Goal: Task Accomplishment & Management: Complete application form

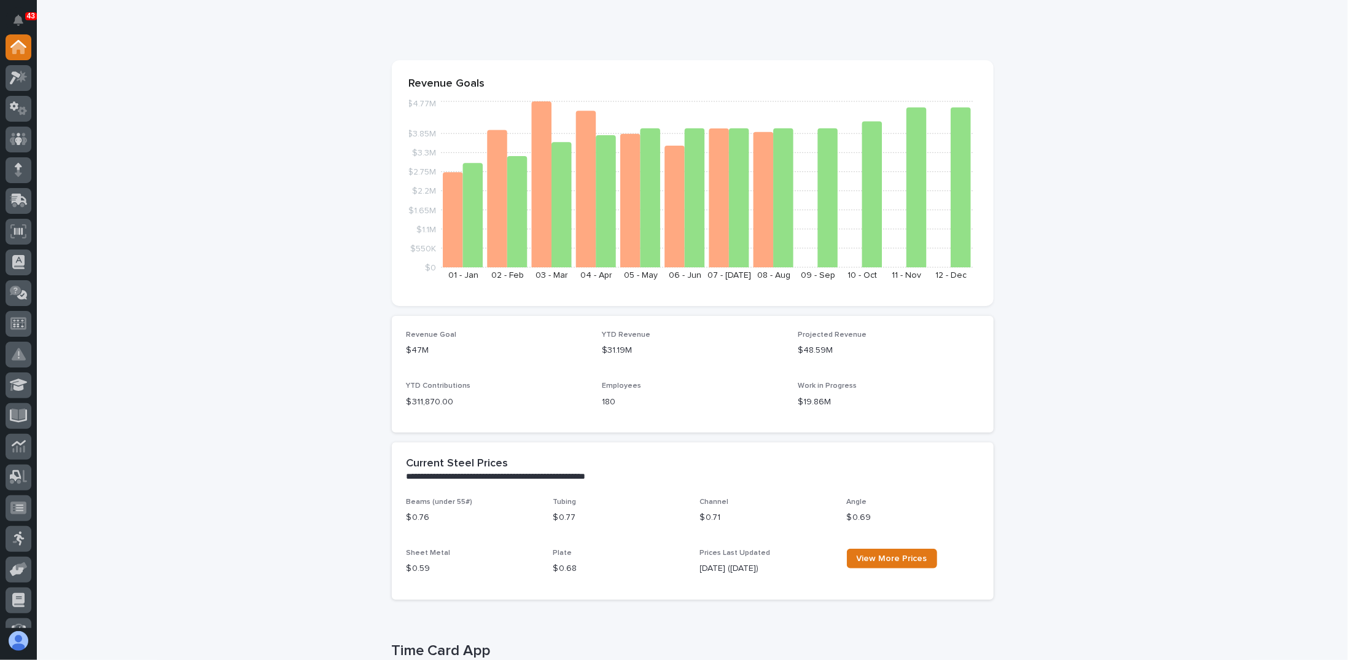
scroll to position [61, 0]
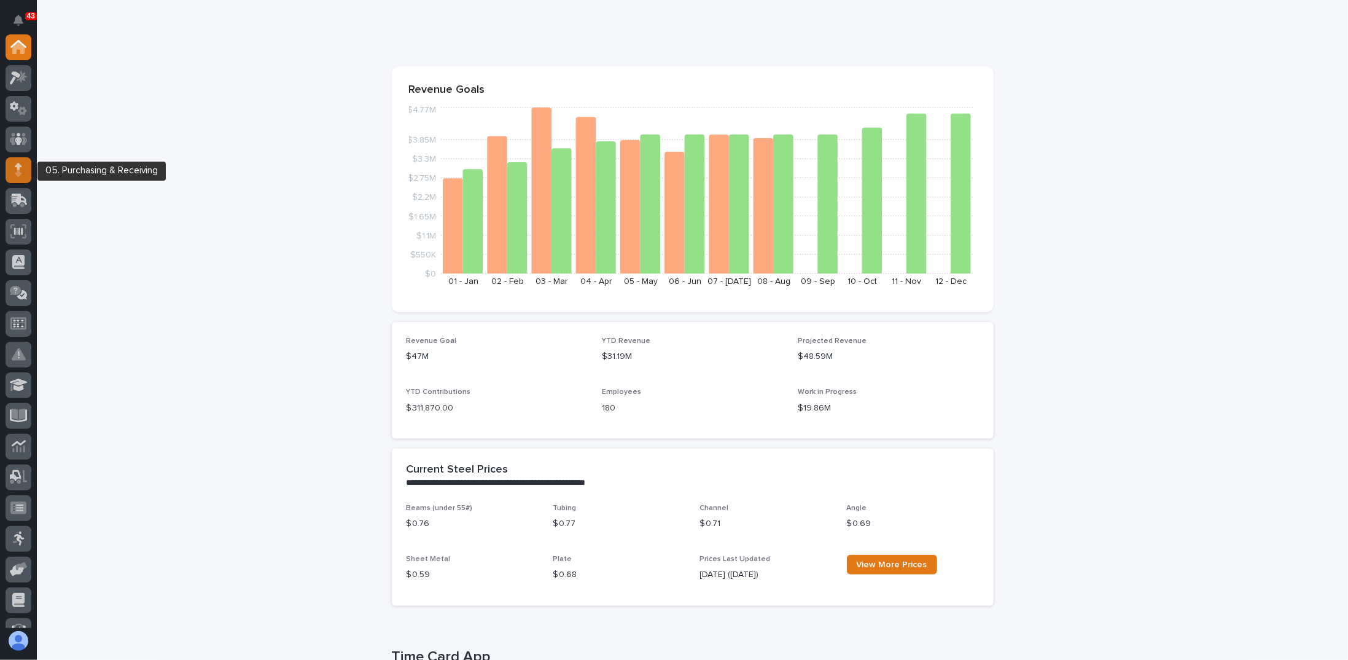
click at [23, 173] on div at bounding box center [19, 170] width 26 height 26
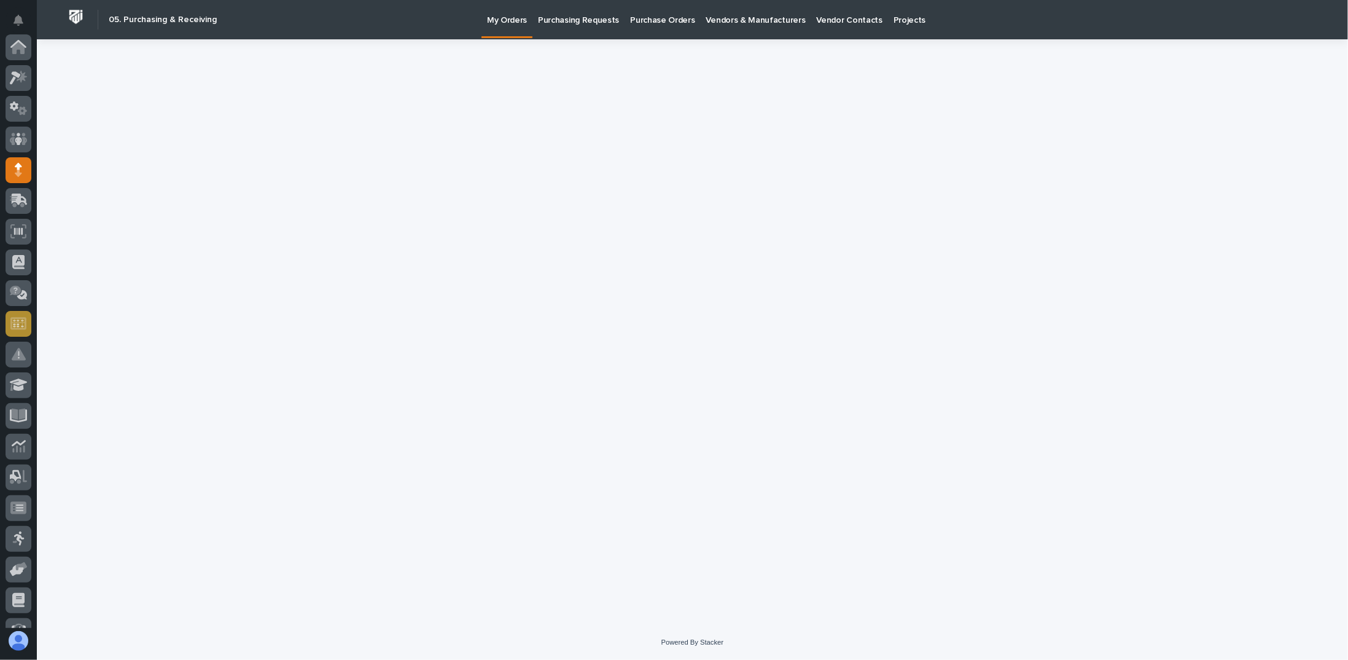
scroll to position [123, 0]
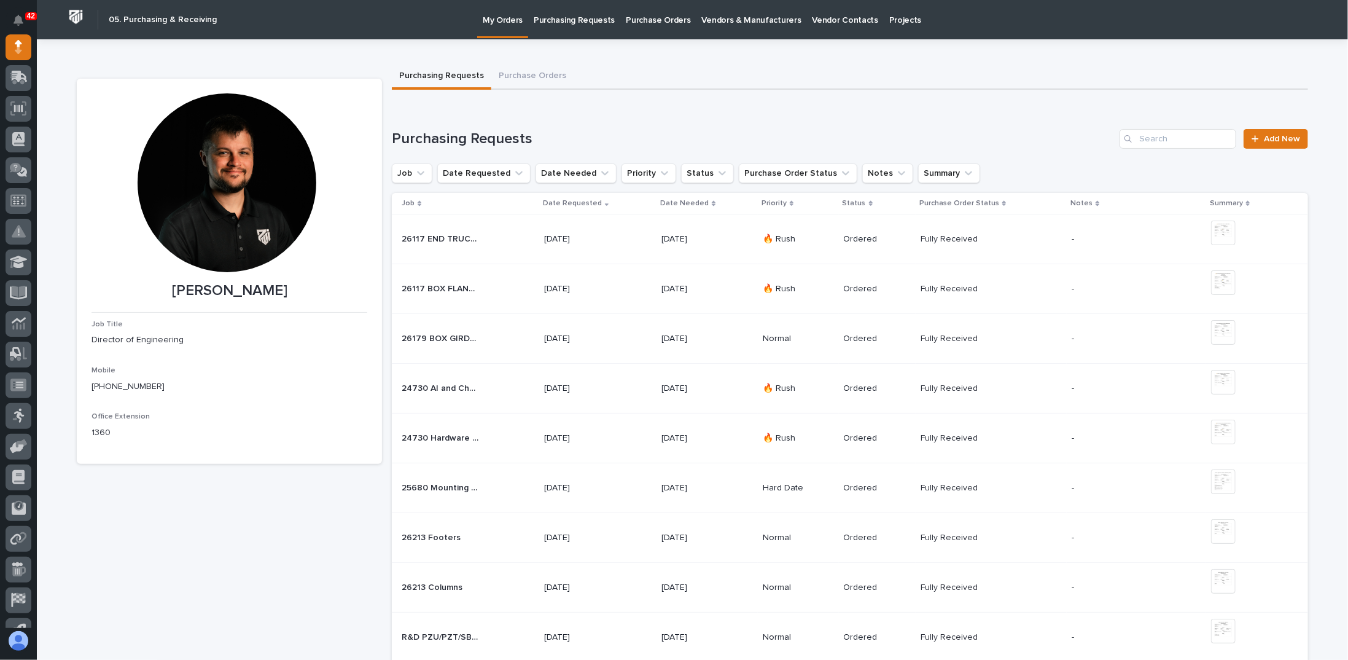
click at [889, 21] on p "Projects" at bounding box center [905, 13] width 33 height 26
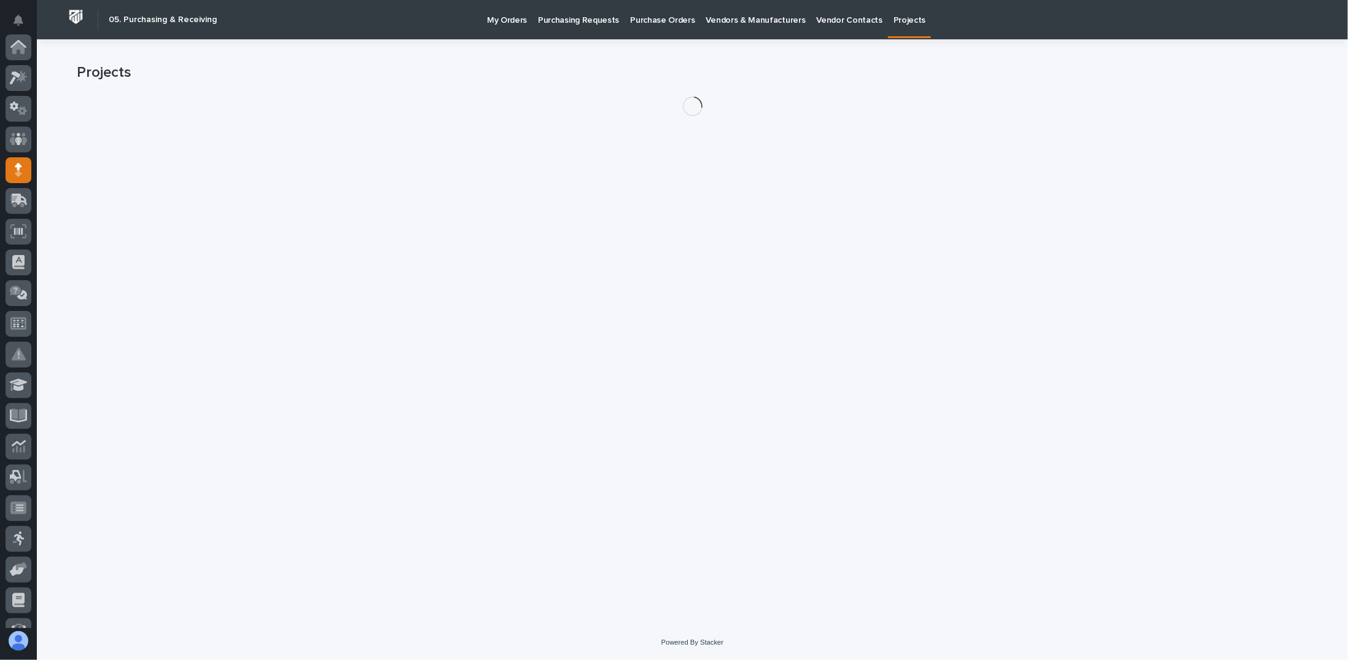
scroll to position [123, 0]
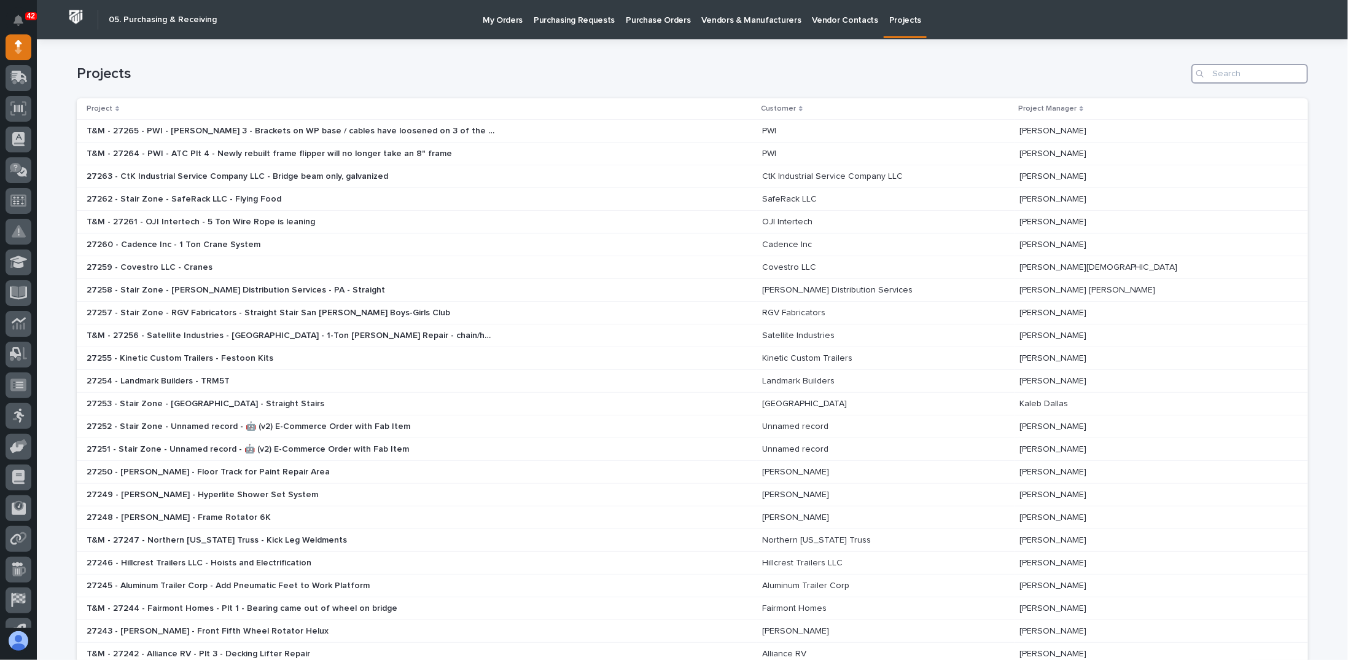
click at [1221, 74] on input "Search" at bounding box center [1250, 74] width 117 height 20
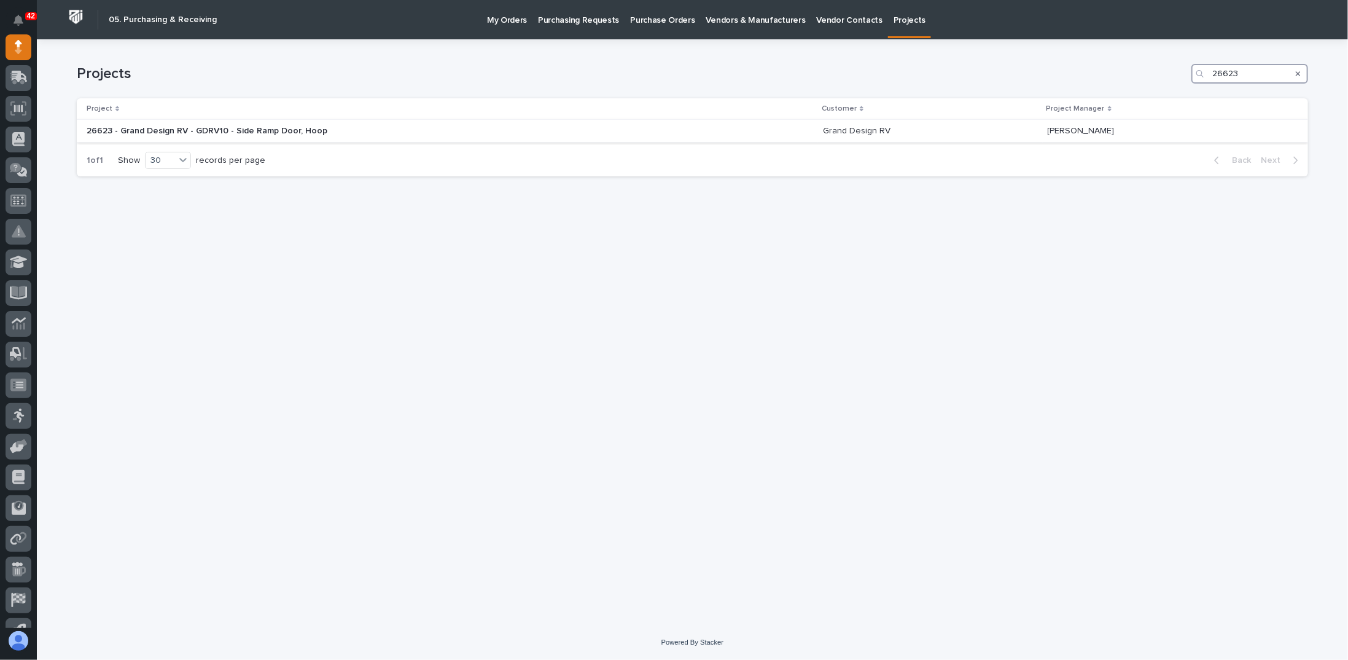
type input "26623"
click at [416, 132] on p at bounding box center [292, 131] width 410 height 10
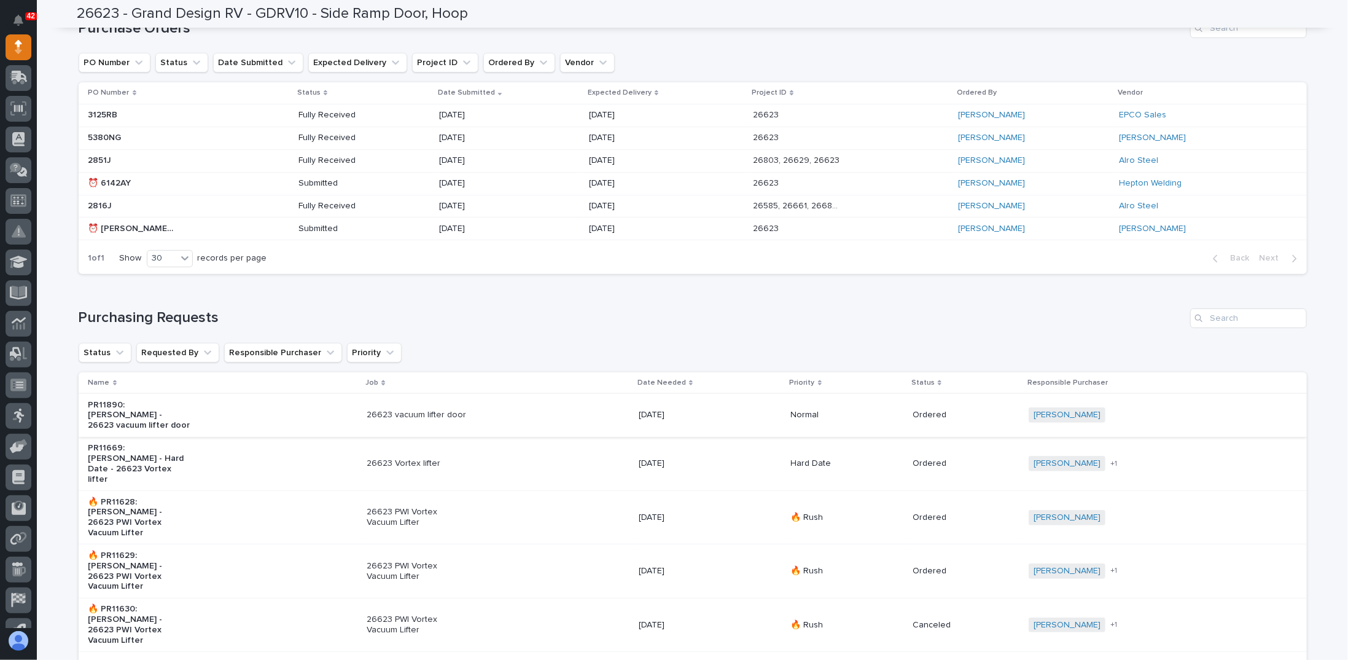
scroll to position [240, 0]
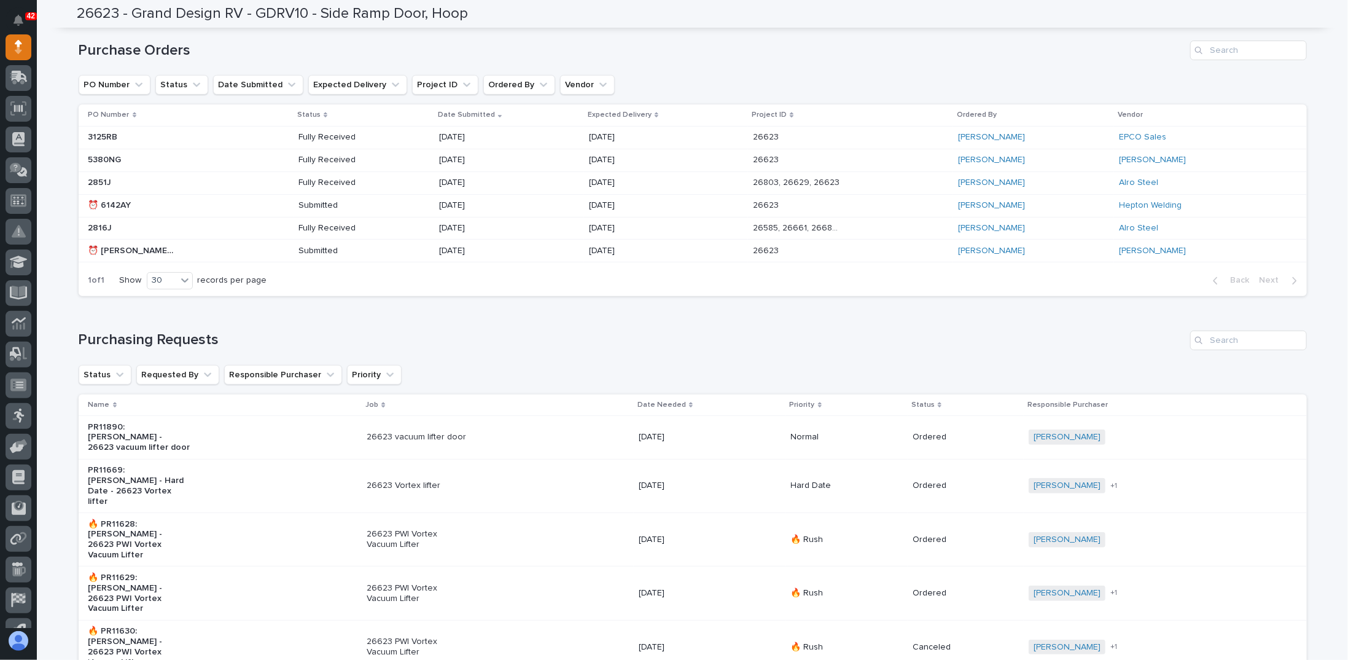
click at [197, 159] on div "5380NG 5380NG" at bounding box center [188, 160] width 200 height 20
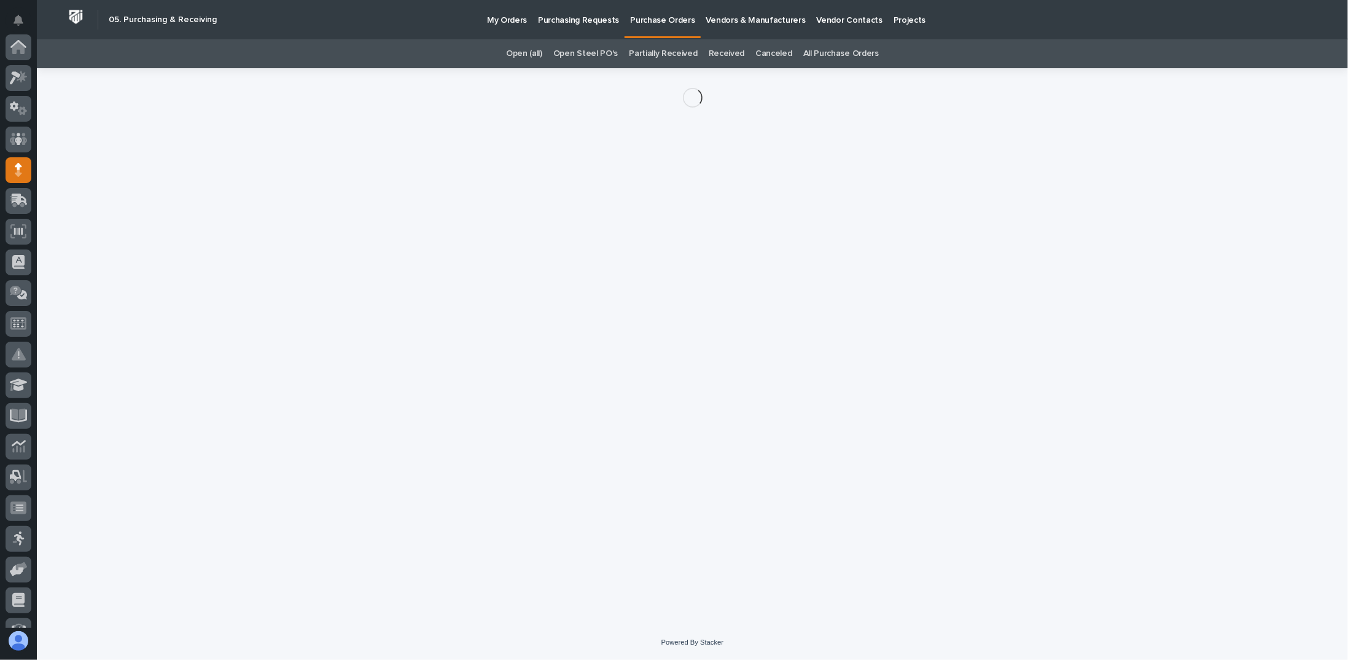
scroll to position [123, 0]
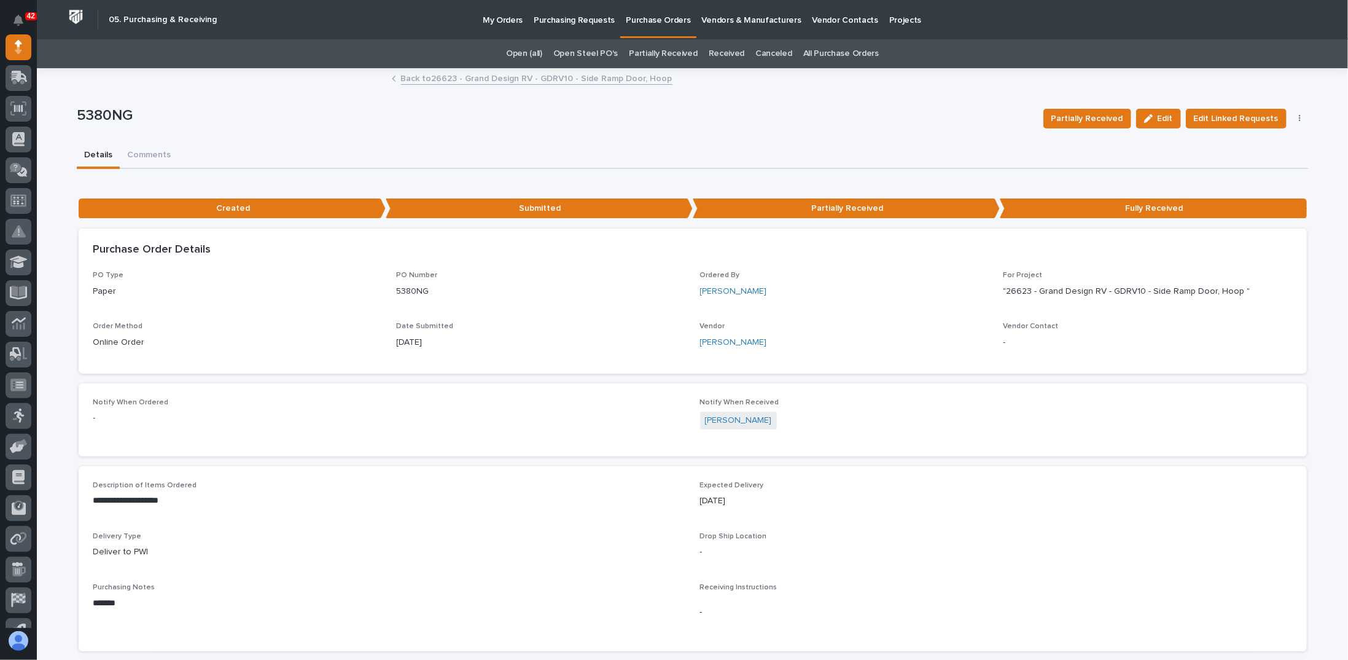
click at [1299, 120] on icon "button" at bounding box center [1300, 118] width 2 height 9
click at [1298, 117] on button "button" at bounding box center [1300, 118] width 17 height 9
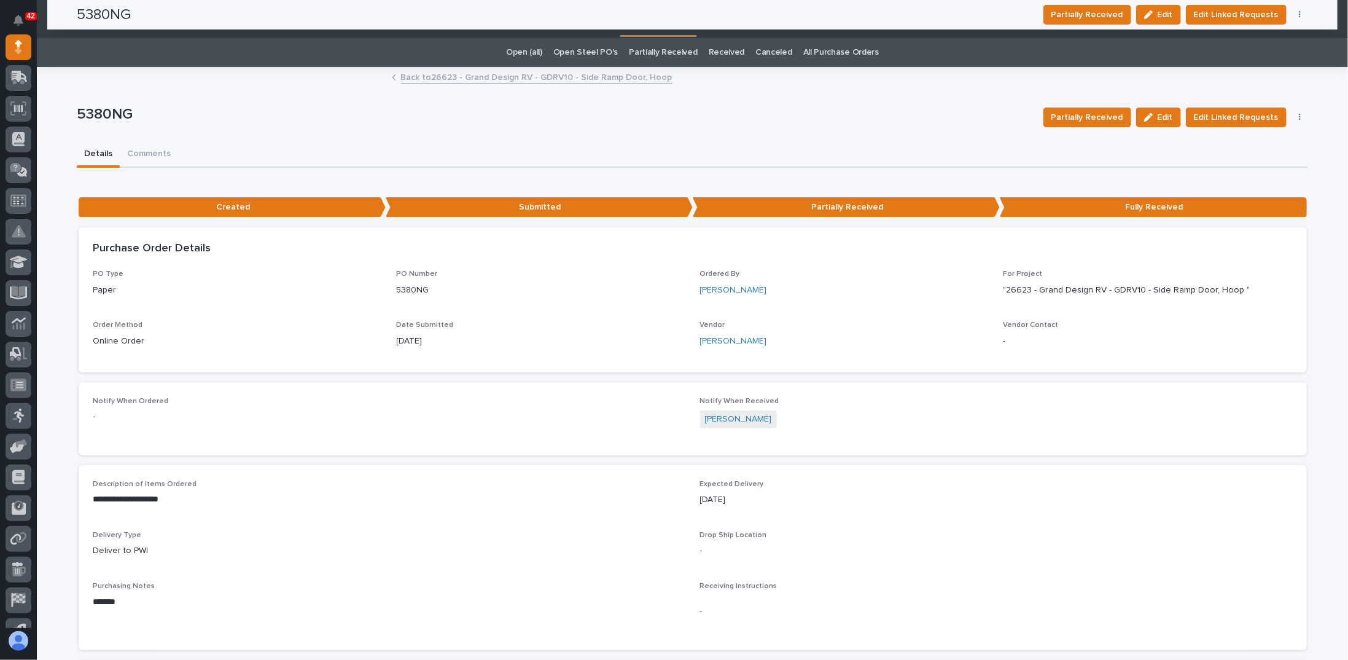
scroll to position [0, 0]
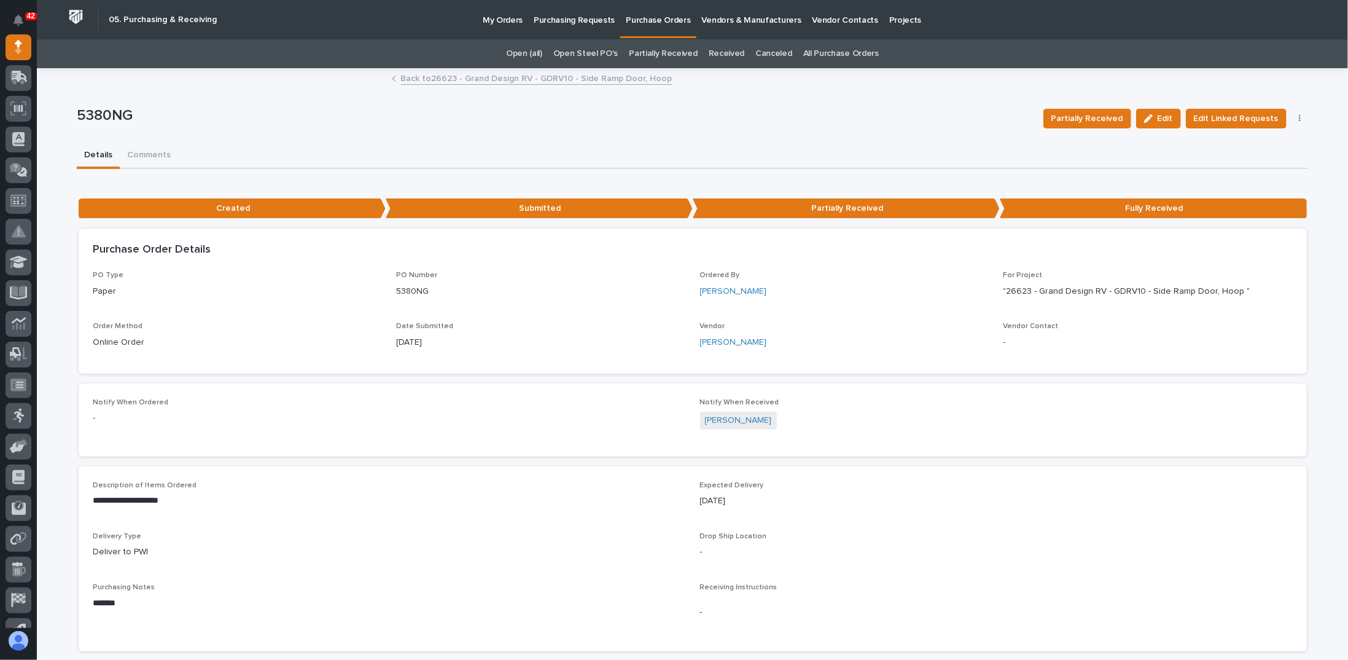
click at [416, 76] on link "Back to 26623 - Grand Design RV - GDRV10 - Side Ramp Door, Hoop" at bounding box center [537, 78] width 272 height 14
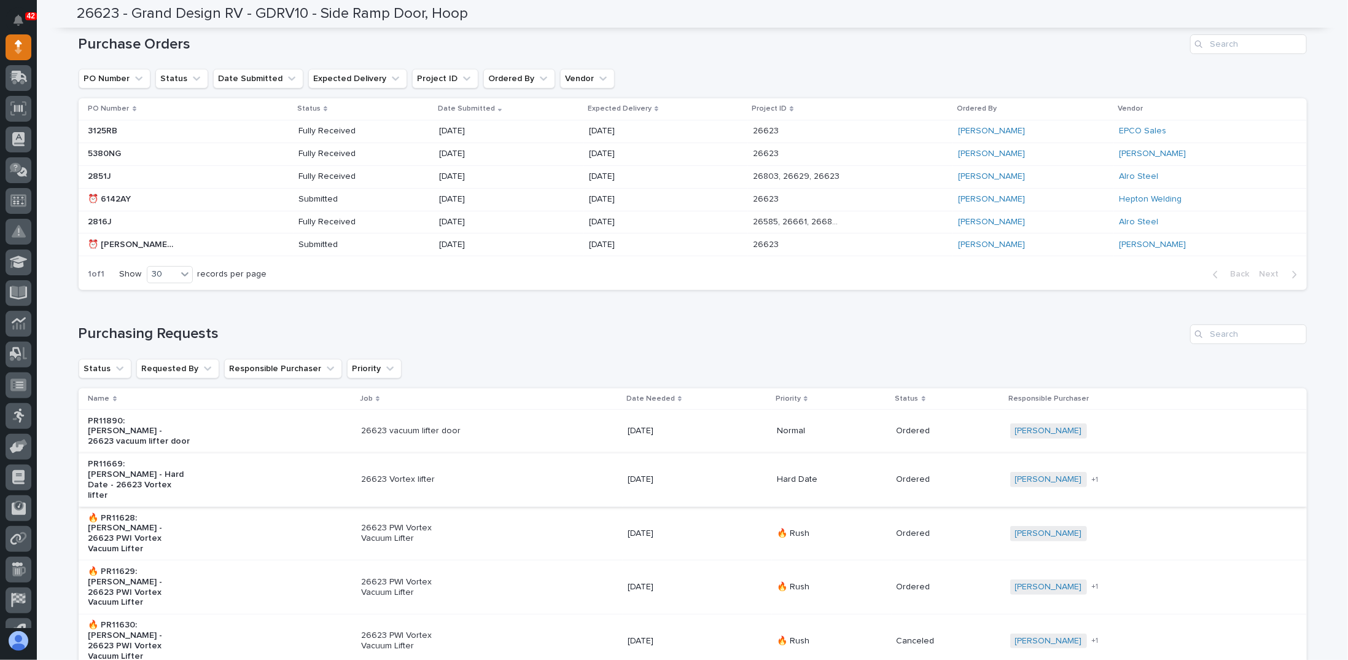
scroll to position [307, 0]
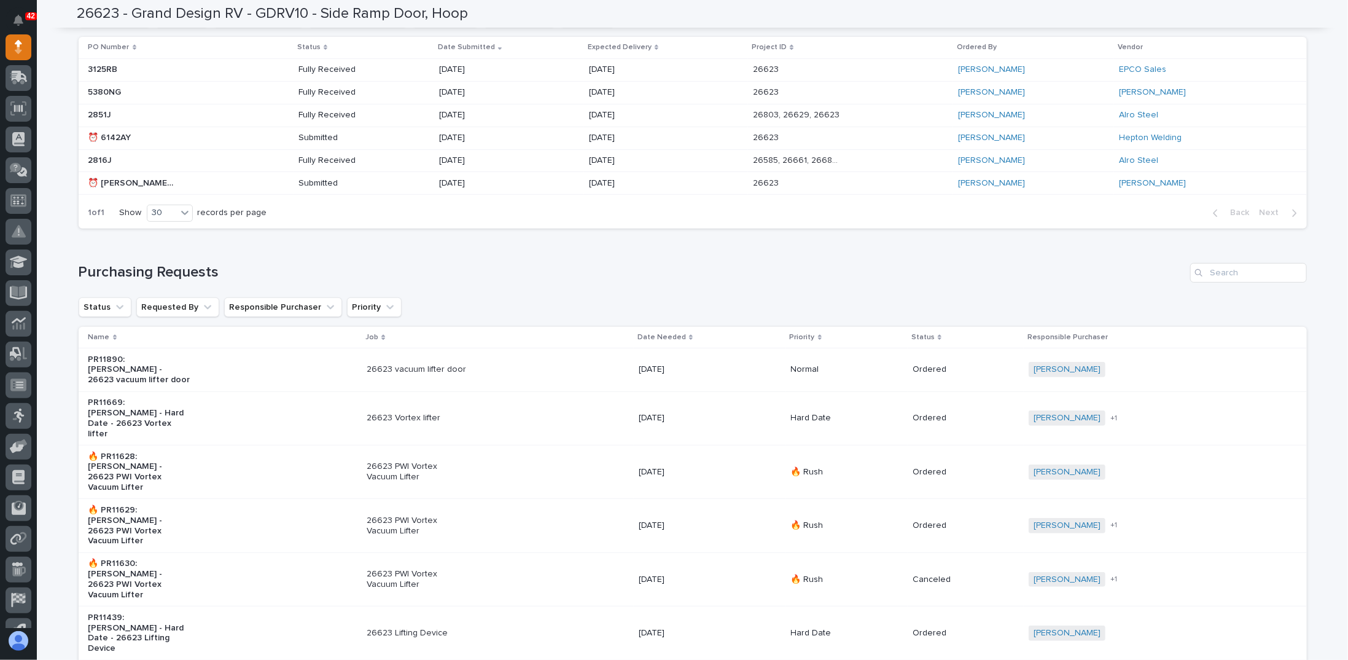
click at [596, 408] on div "26623 Vortex lifter" at bounding box center [498, 418] width 262 height 20
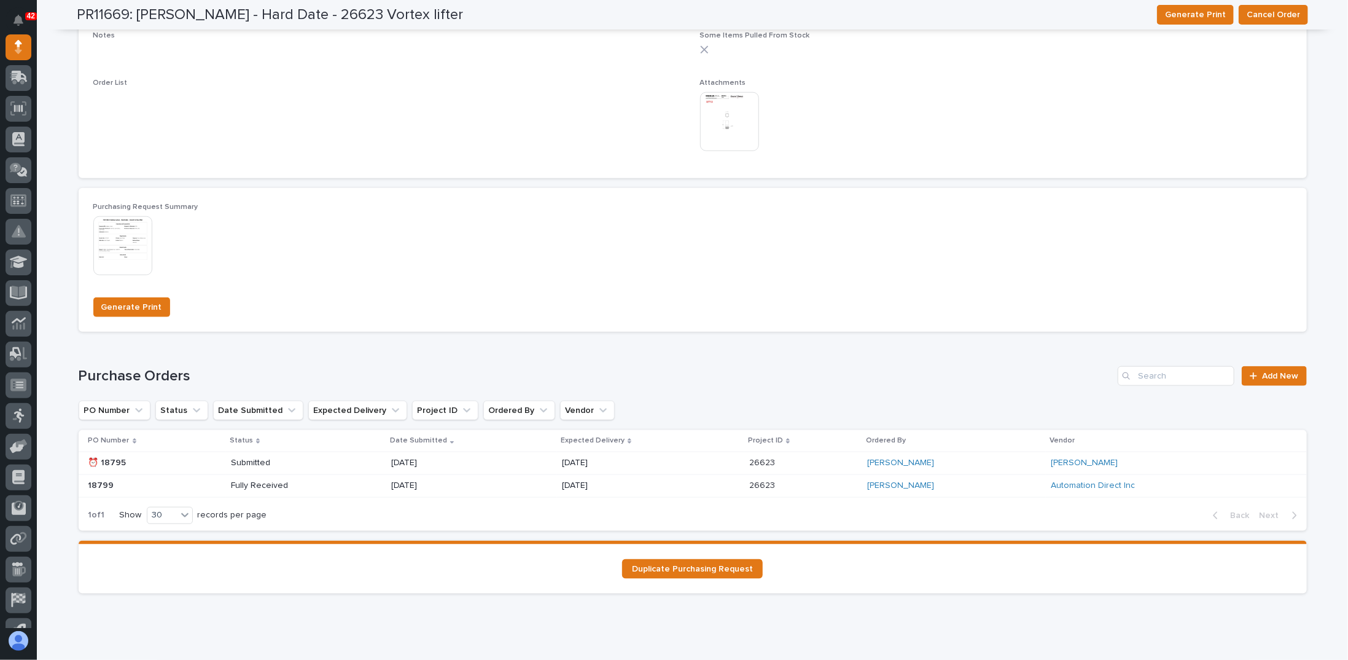
scroll to position [808, 0]
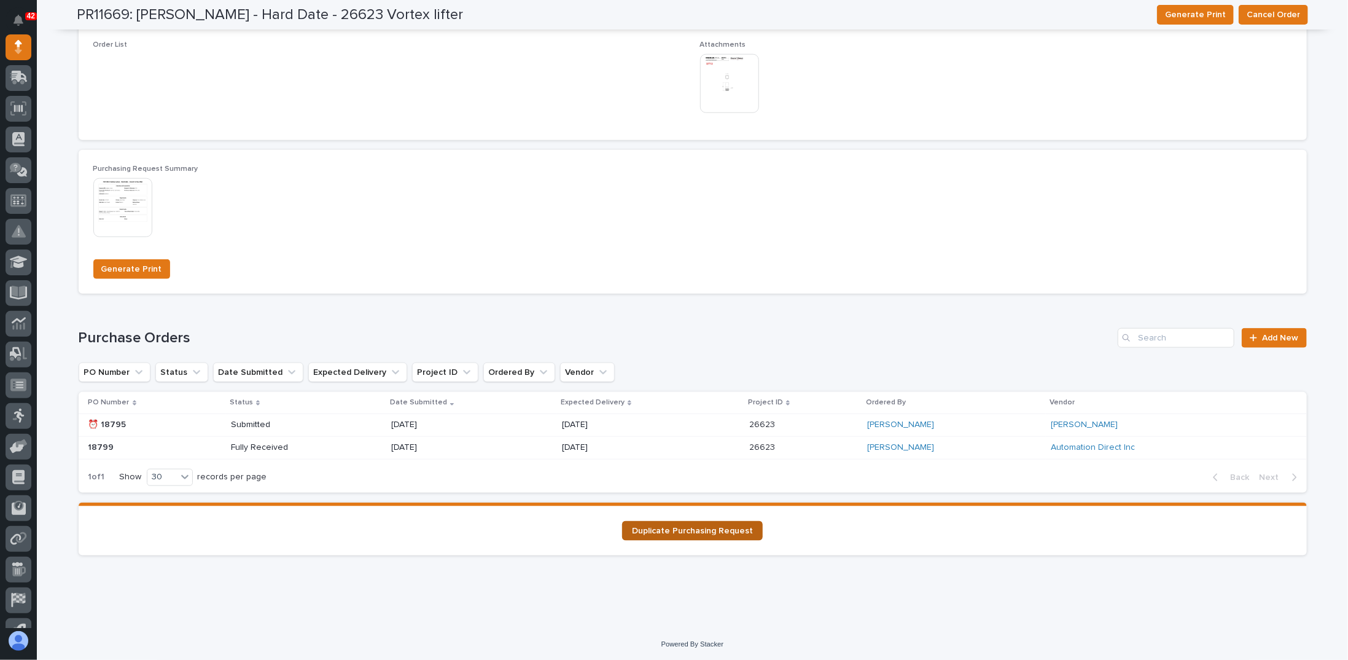
click at [663, 531] on span "Duplicate Purchasing Request" at bounding box center [692, 530] width 121 height 9
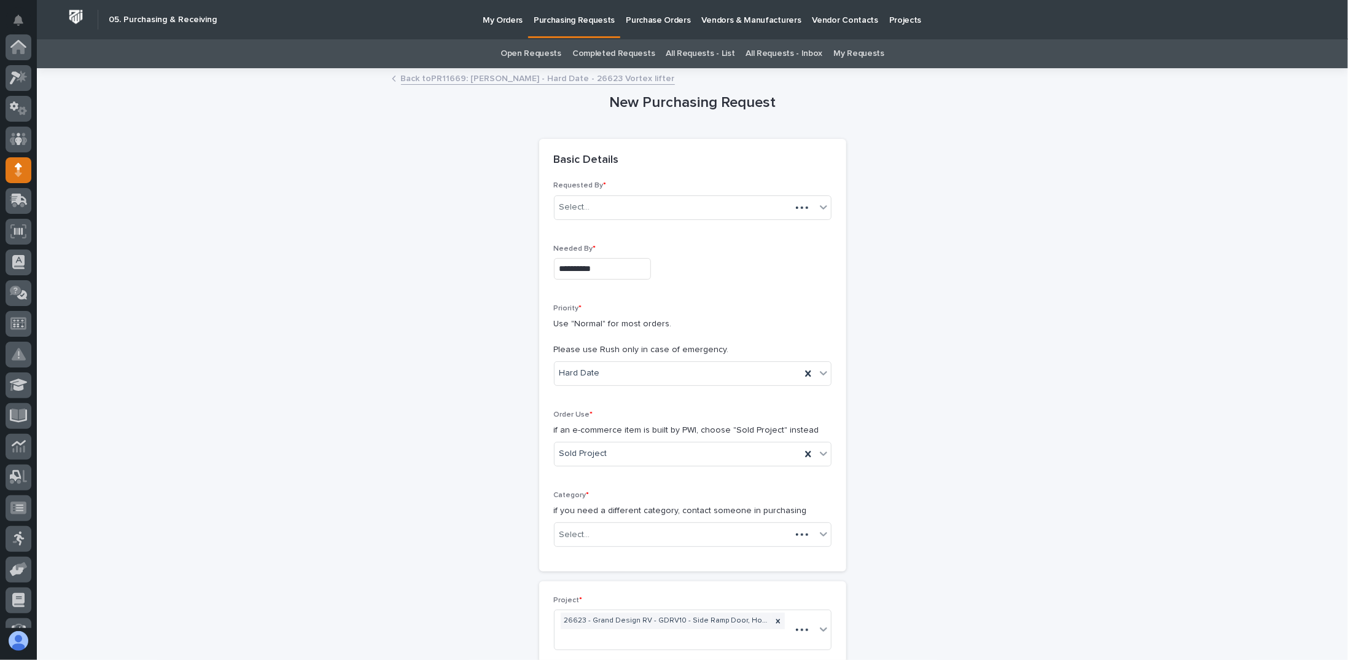
scroll to position [123, 0]
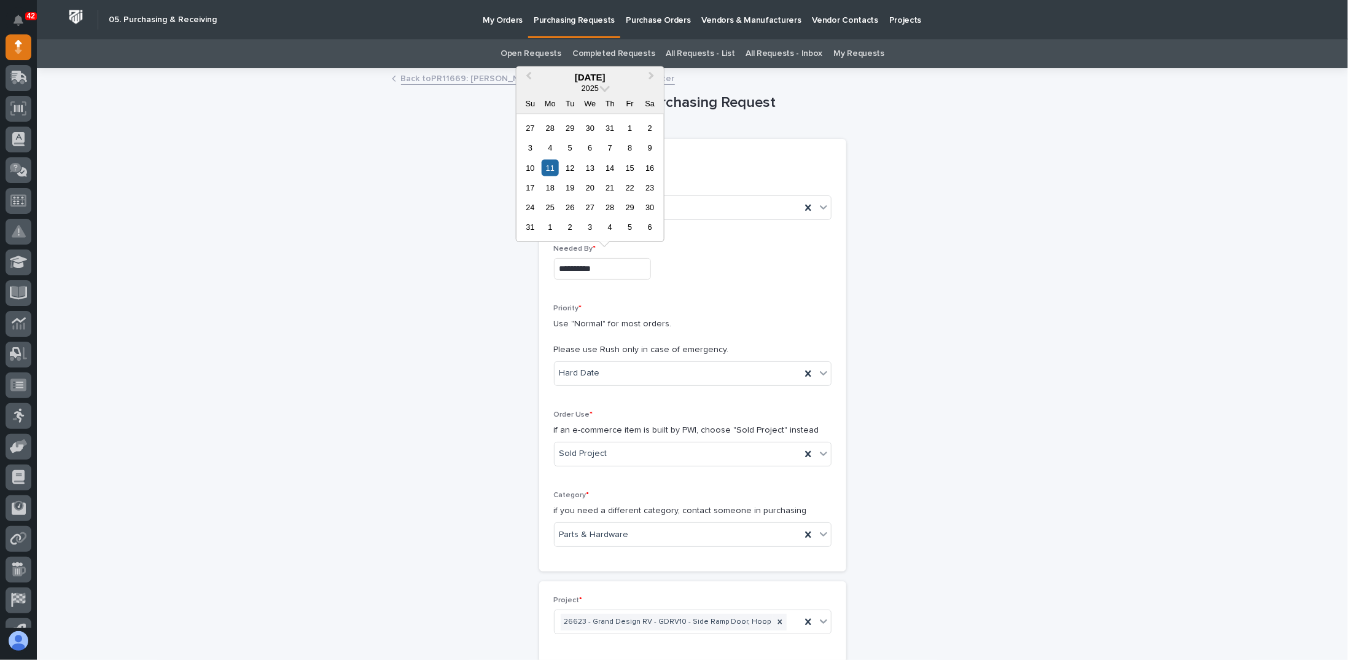
click at [573, 267] on input "**********" at bounding box center [602, 268] width 97 height 21
type input "**********"
click at [626, 211] on div "[PERSON_NAME]" at bounding box center [678, 207] width 246 height 20
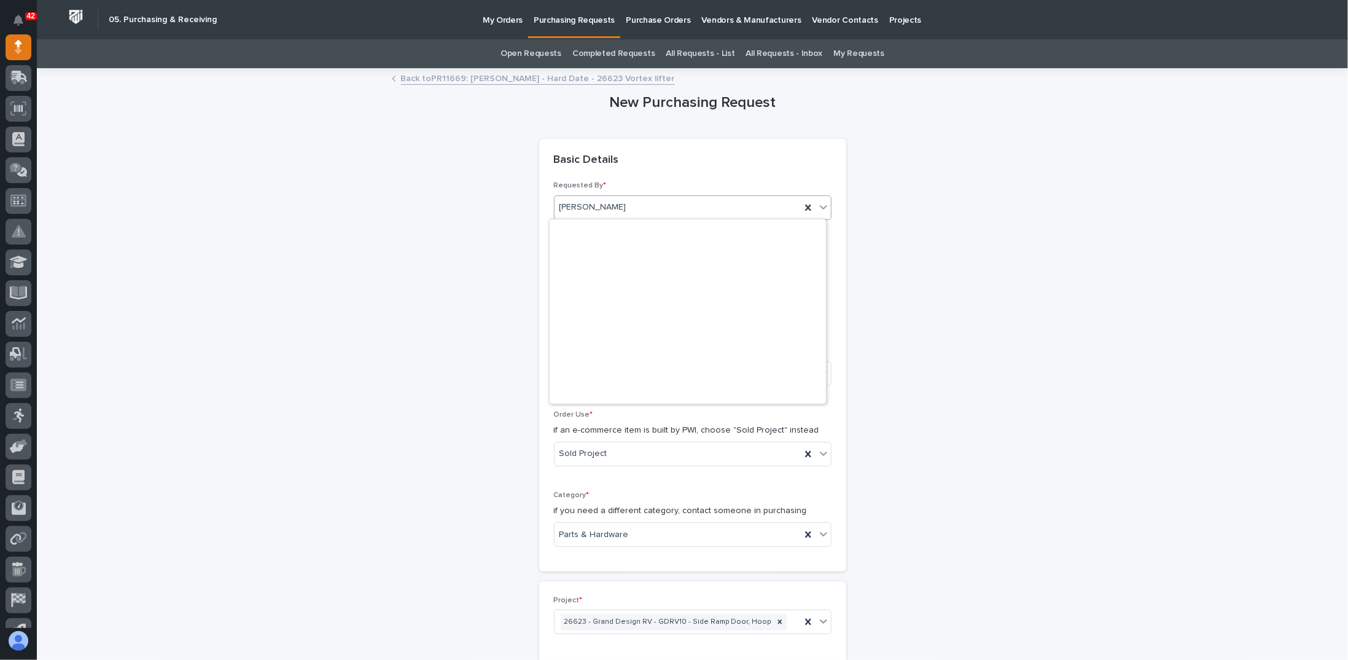
scroll to position [3139, 0]
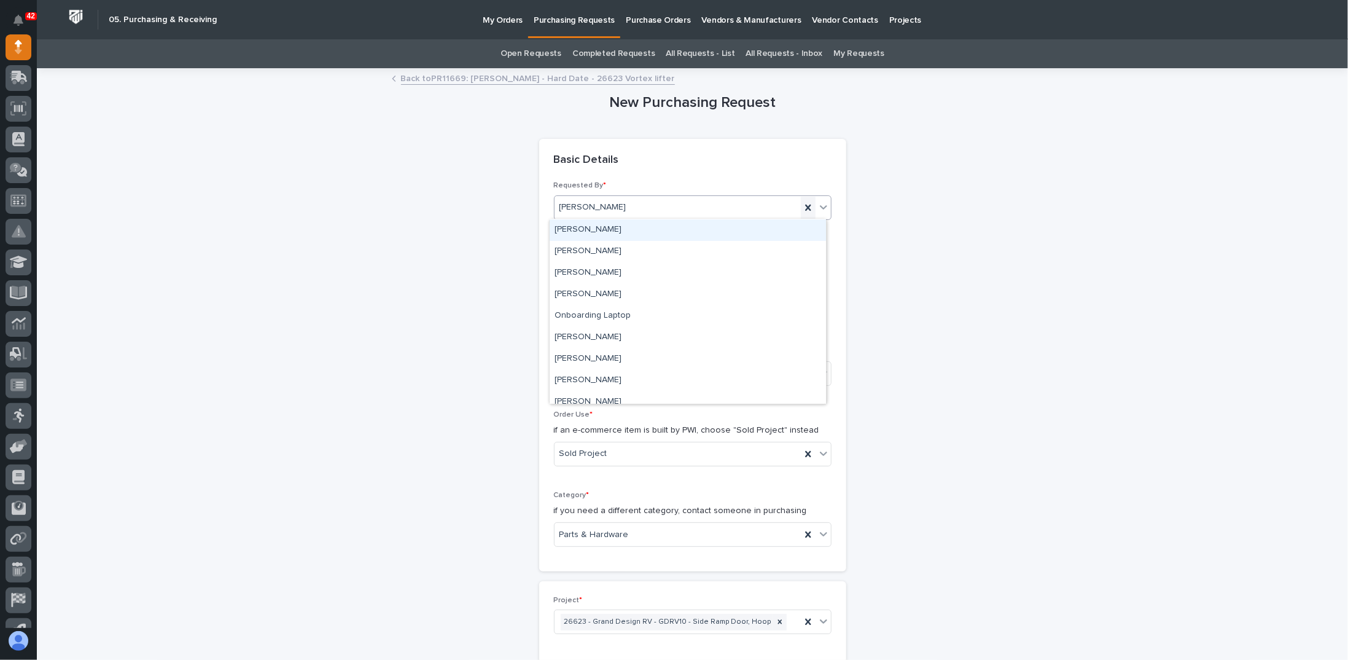
click at [805, 206] on icon at bounding box center [808, 207] width 6 height 6
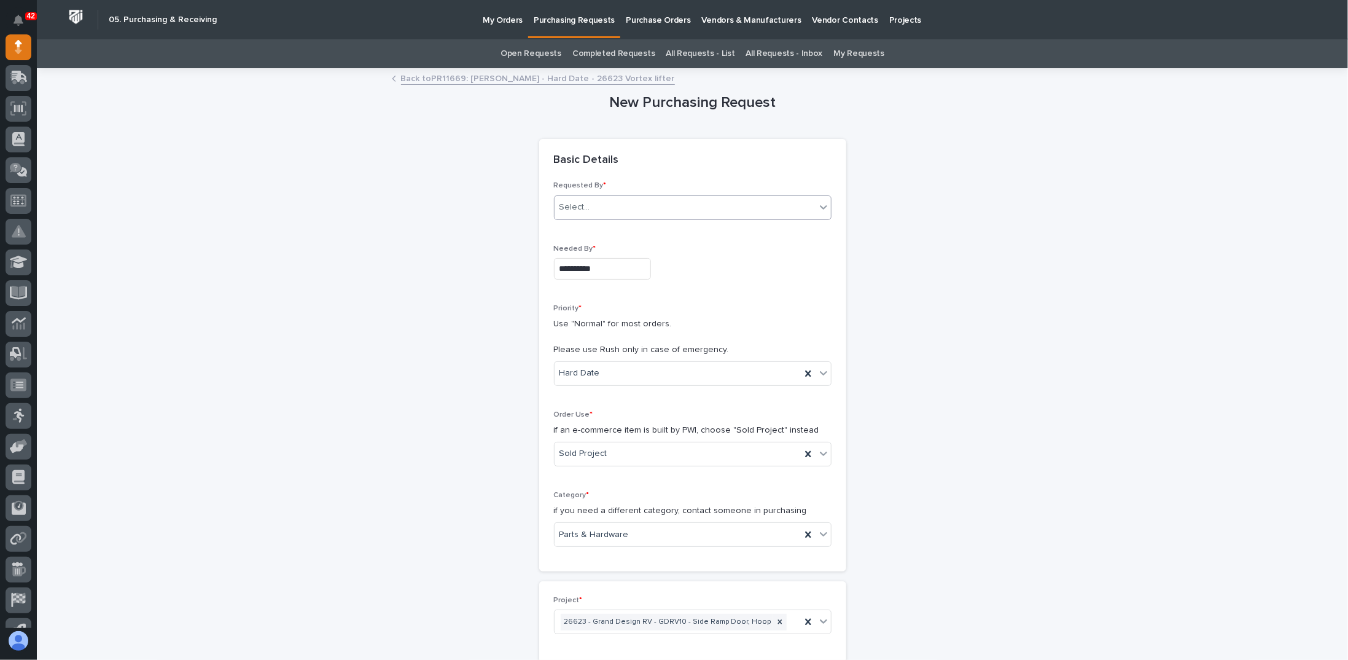
click at [666, 202] on div "Select..." at bounding box center [685, 207] width 261 height 20
type input "********"
click at [628, 235] on div "[PERSON_NAME]" at bounding box center [688, 229] width 276 height 21
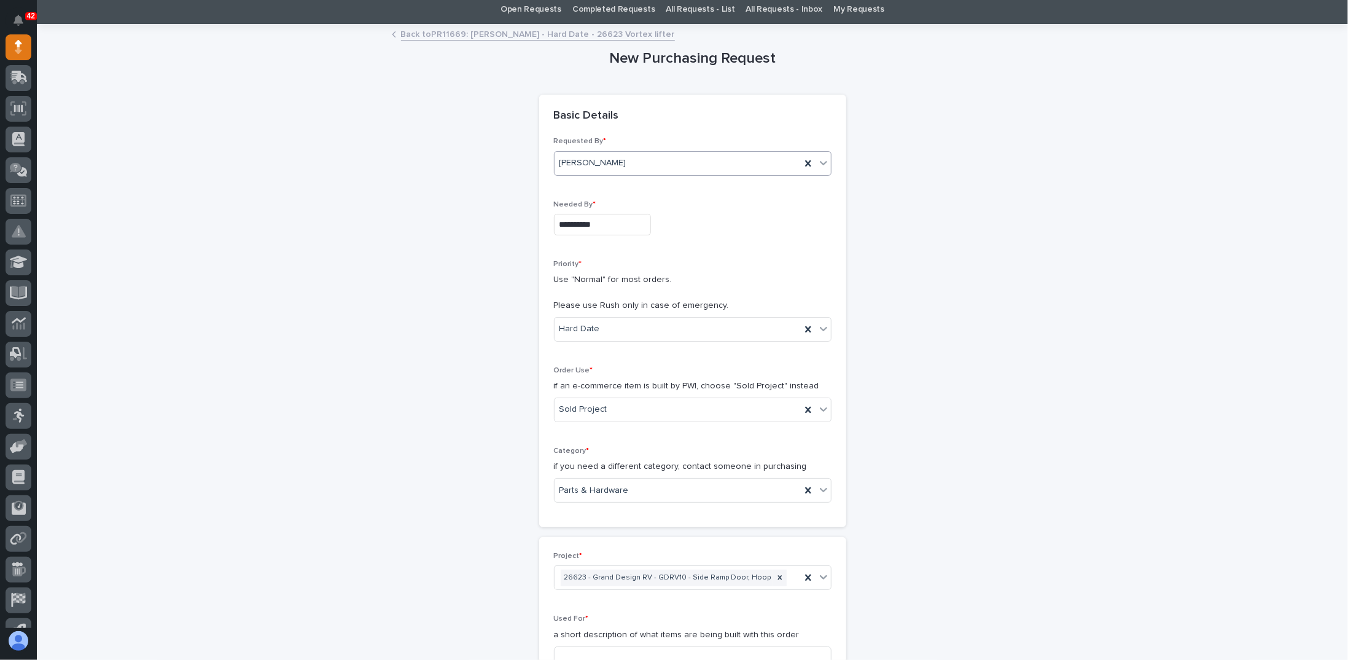
scroll to position [61, 0]
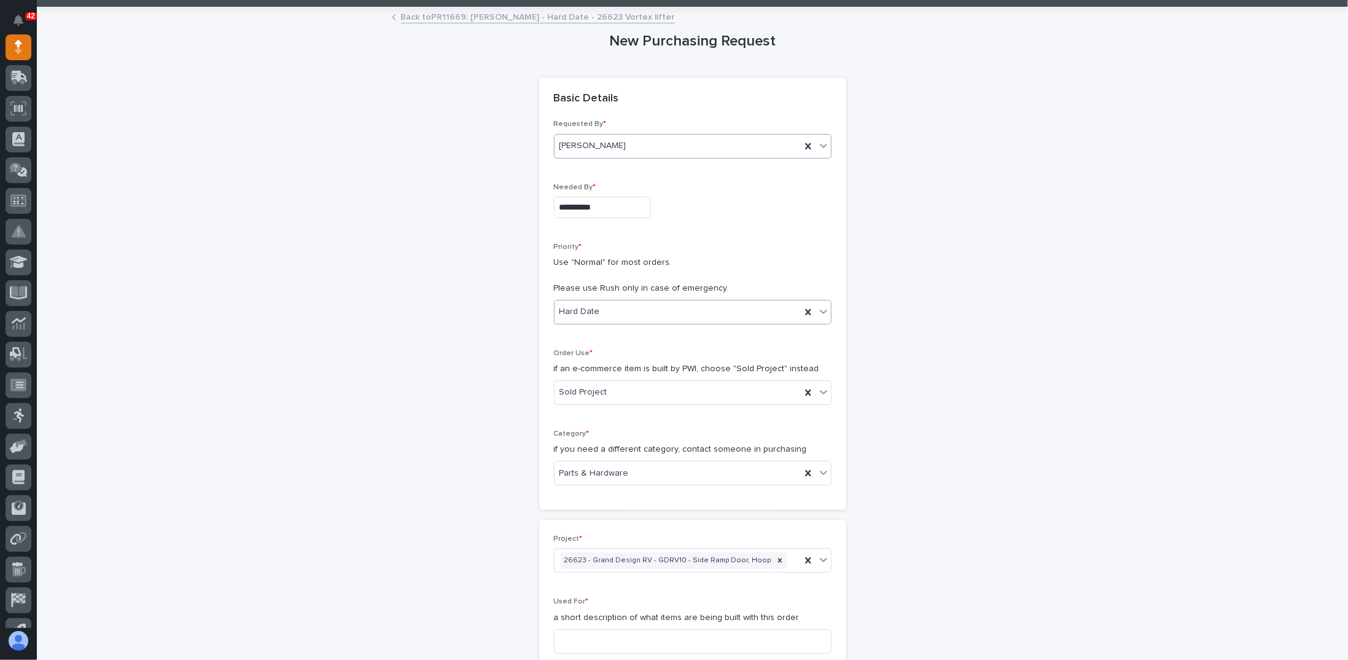
click at [601, 307] on div "Hard Date" at bounding box center [678, 312] width 246 height 20
click at [590, 332] on div "🔥 Rush" at bounding box center [688, 333] width 276 height 21
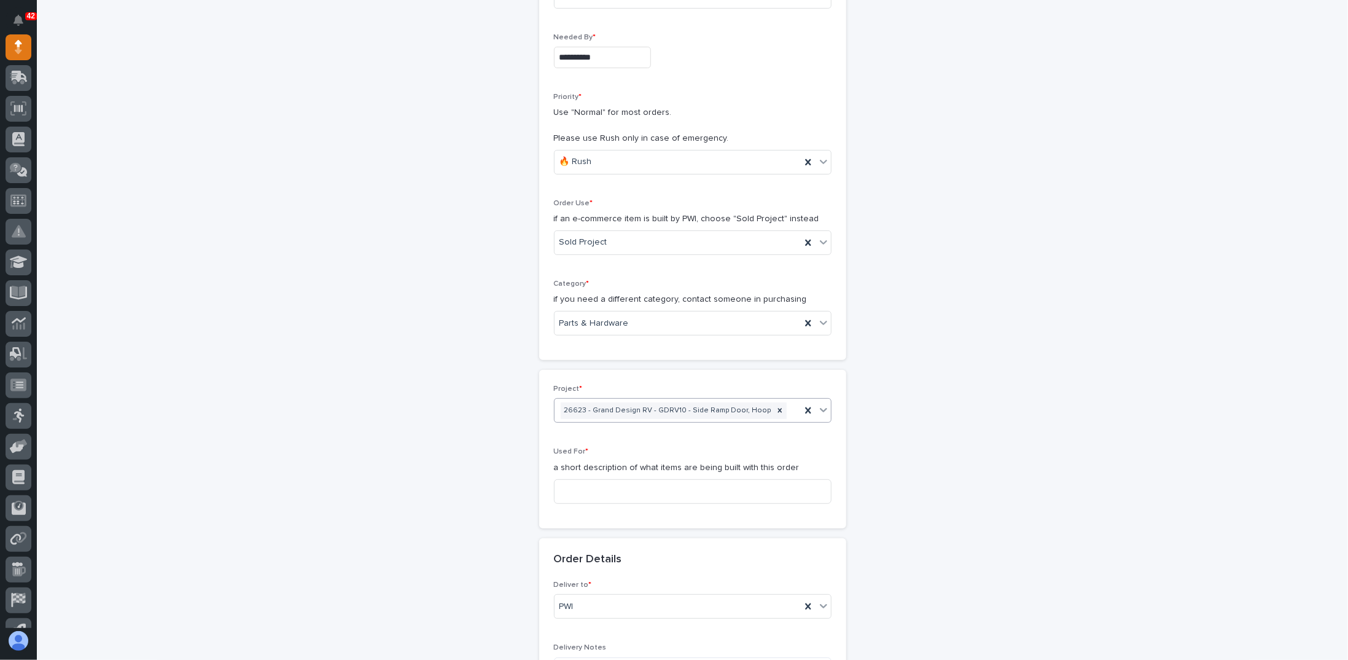
scroll to position [246, 0]
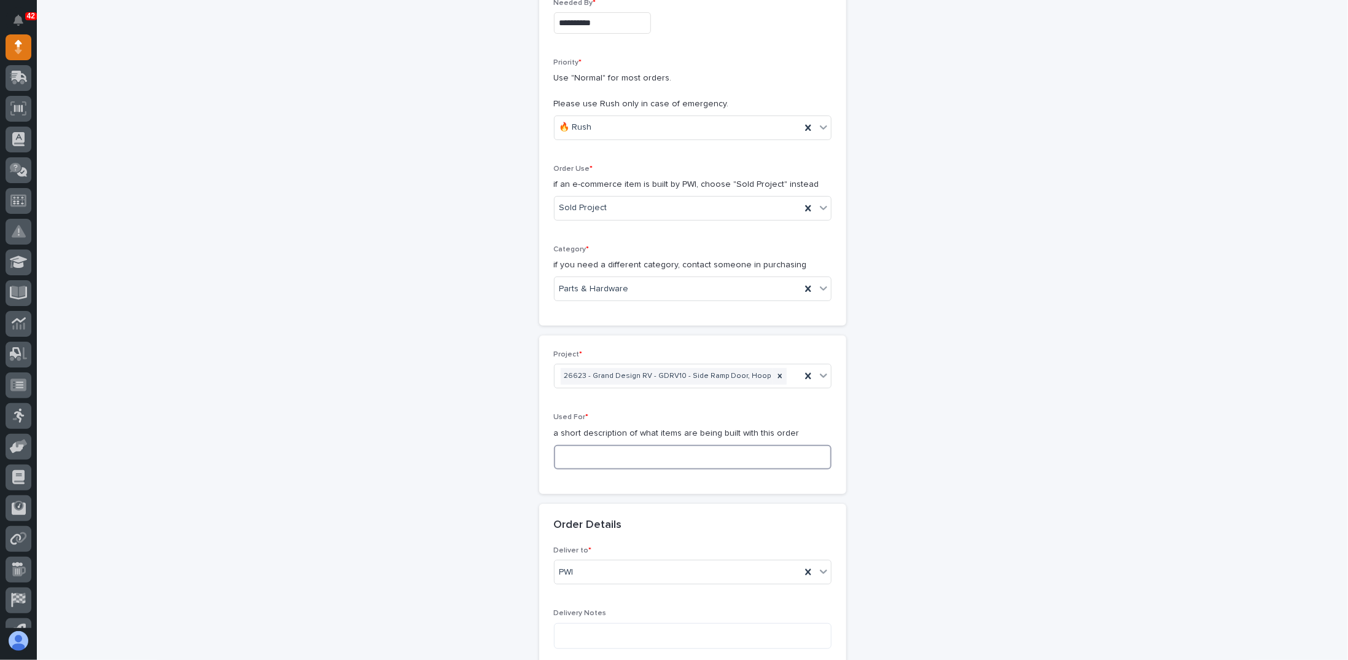
click at [590, 447] on input at bounding box center [693, 457] width 278 height 25
type input "V"
type input "Vac Lifter Kickstand"
drag, startPoint x: 489, startPoint y: 393, endPoint x: 482, endPoint y: 412, distance: 19.8
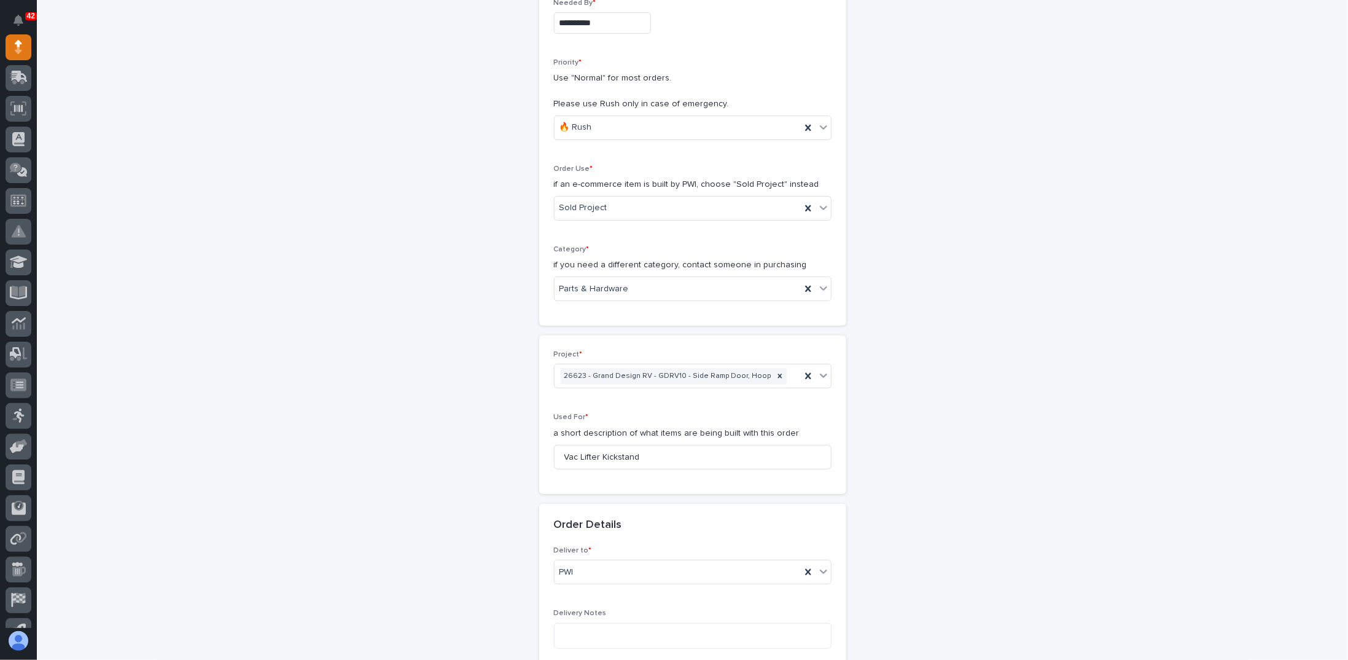
click at [483, 408] on div "**********" at bounding box center [693, 534] width 1232 height 1420
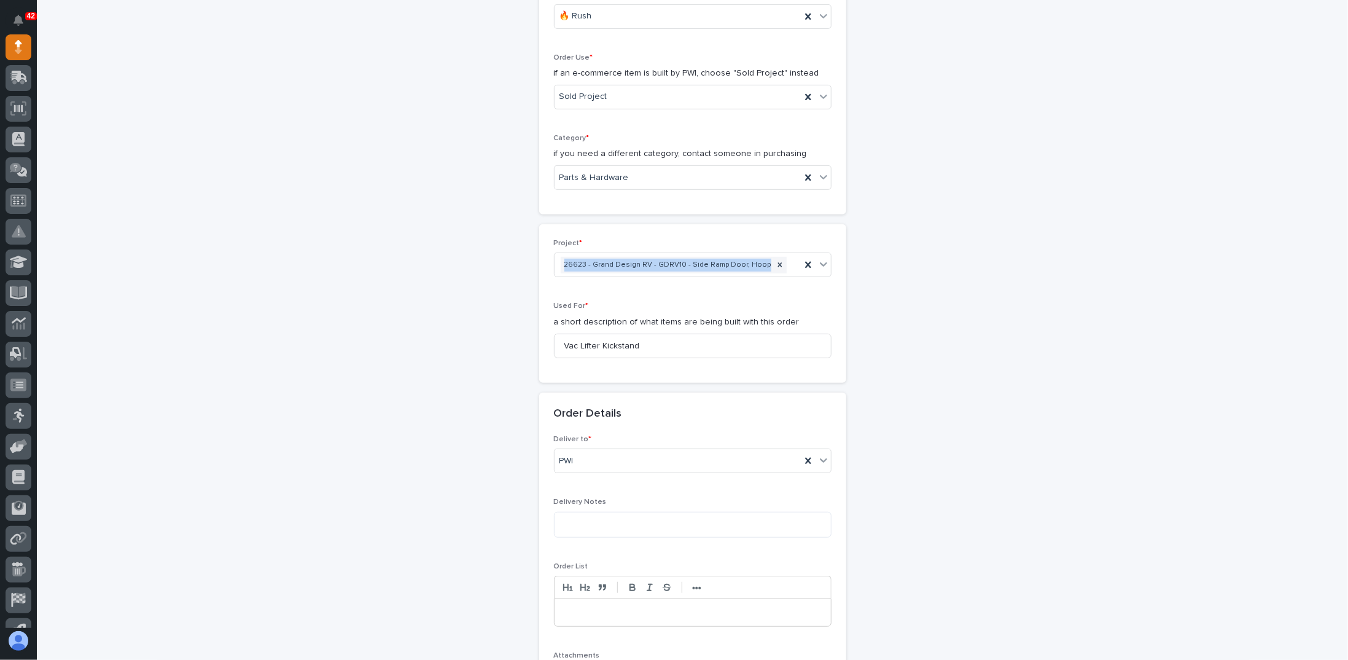
scroll to position [430, 0]
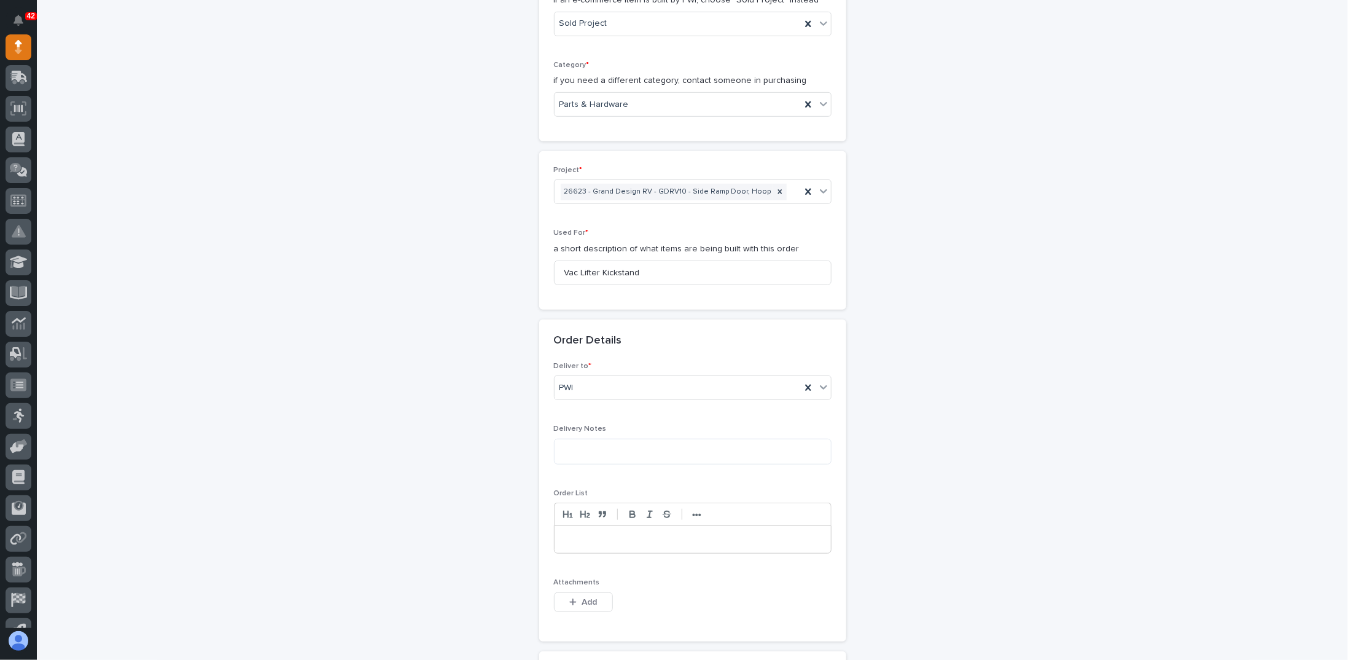
click at [459, 426] on div "**********" at bounding box center [693, 349] width 1232 height 1420
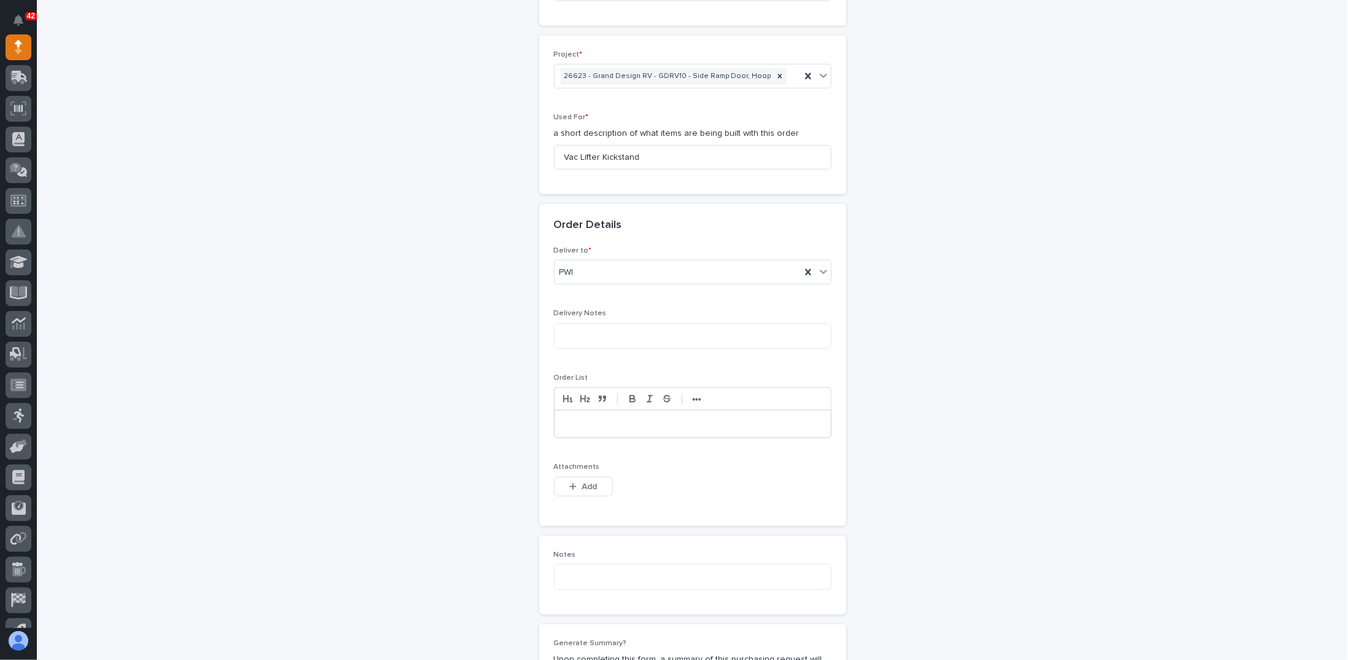
scroll to position [553, 0]
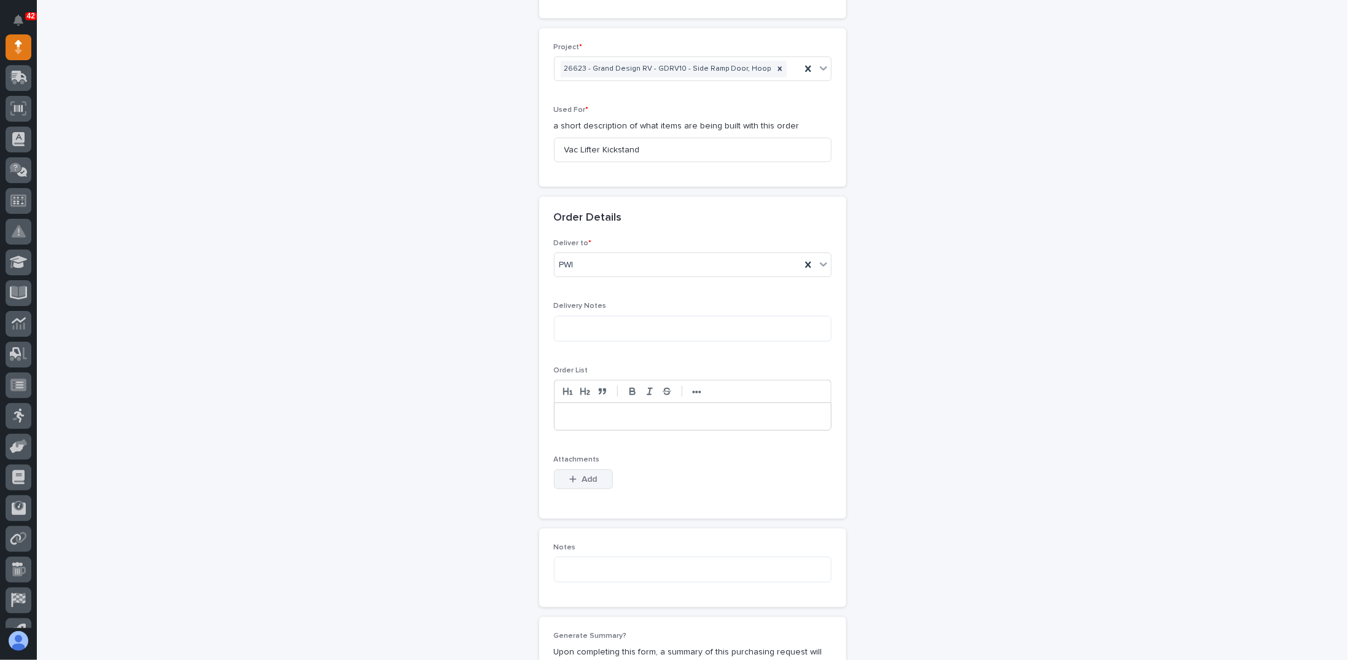
click at [582, 474] on span "Add" at bounding box center [589, 479] width 15 height 11
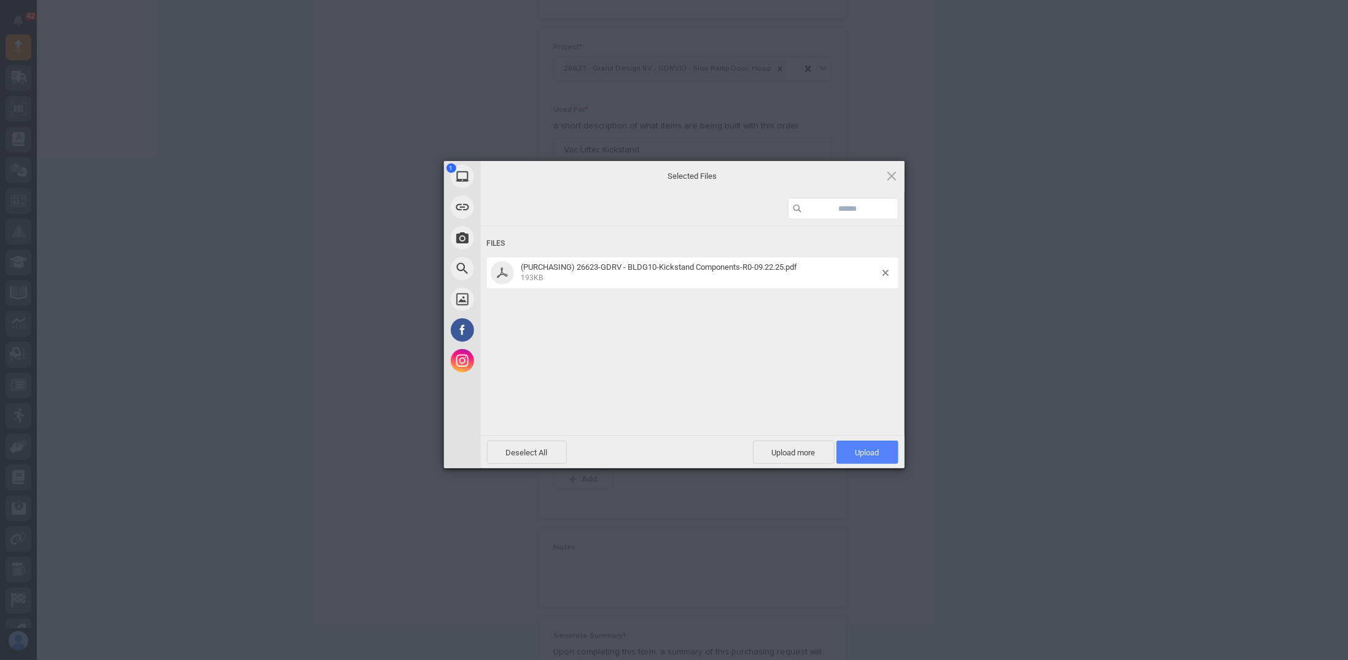
click at [879, 449] on span "Upload 1" at bounding box center [868, 452] width 24 height 9
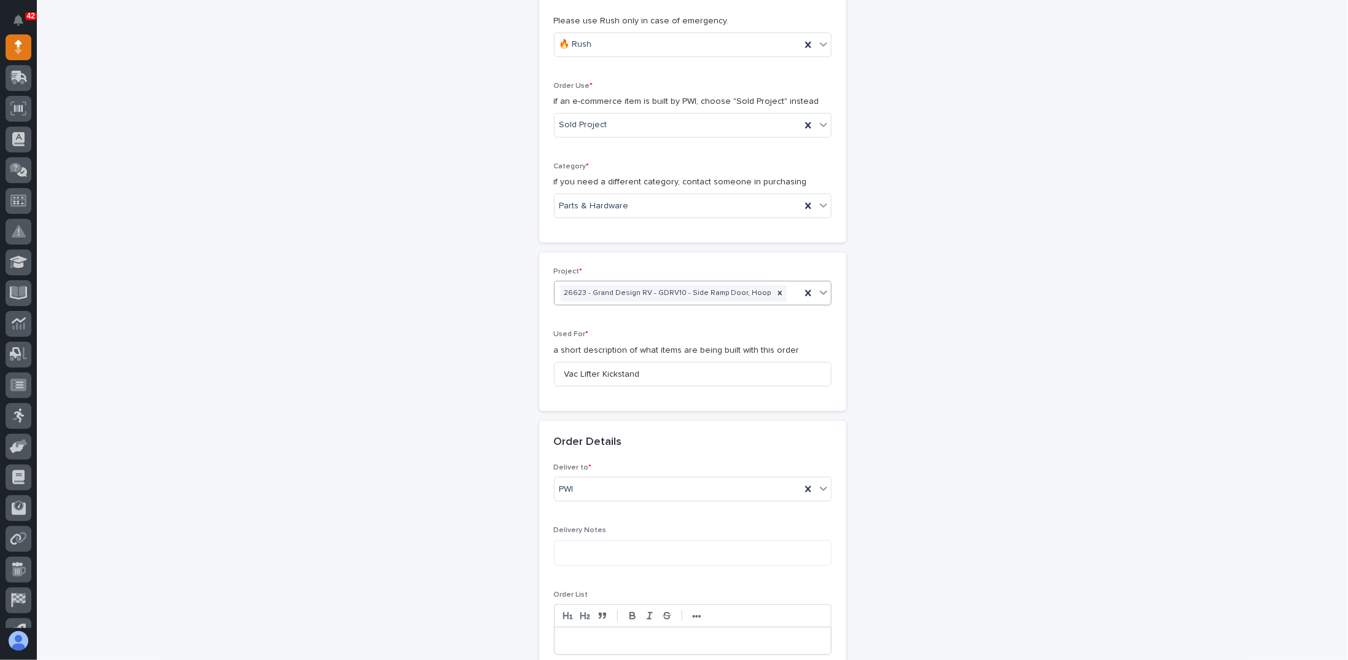
scroll to position [268, 0]
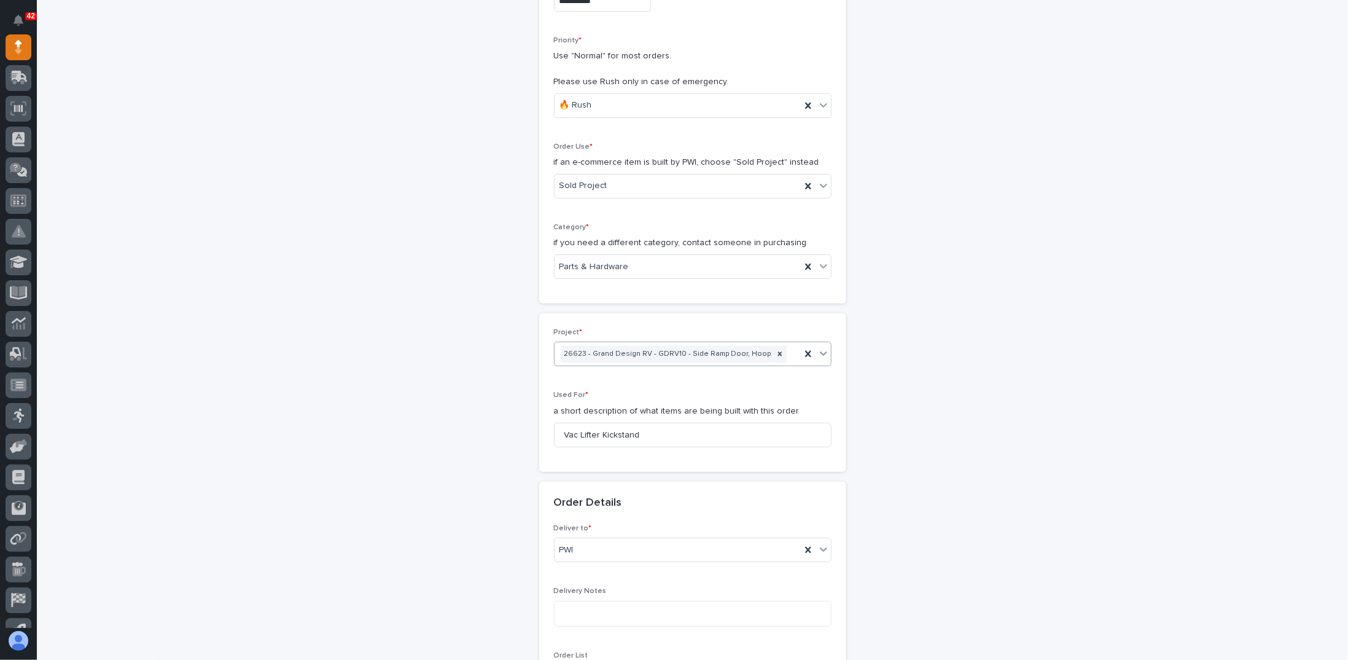
click at [780, 349] on div "26623 - Grand Design RV - GDRV10 - Side Ramp Door, Hoop" at bounding box center [678, 353] width 246 height 21
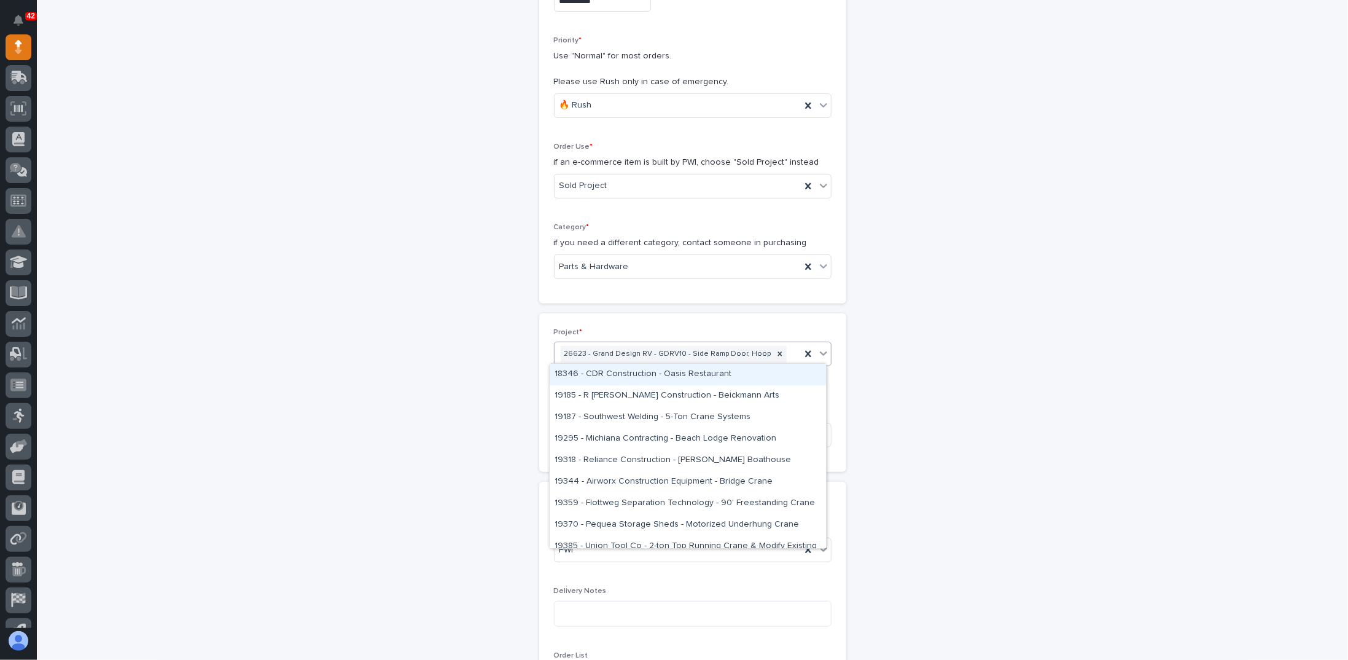
click at [781, 350] on div "26623 - Grand Design RV - GDRV10 - Side Ramp Door, Hoop" at bounding box center [678, 353] width 246 height 21
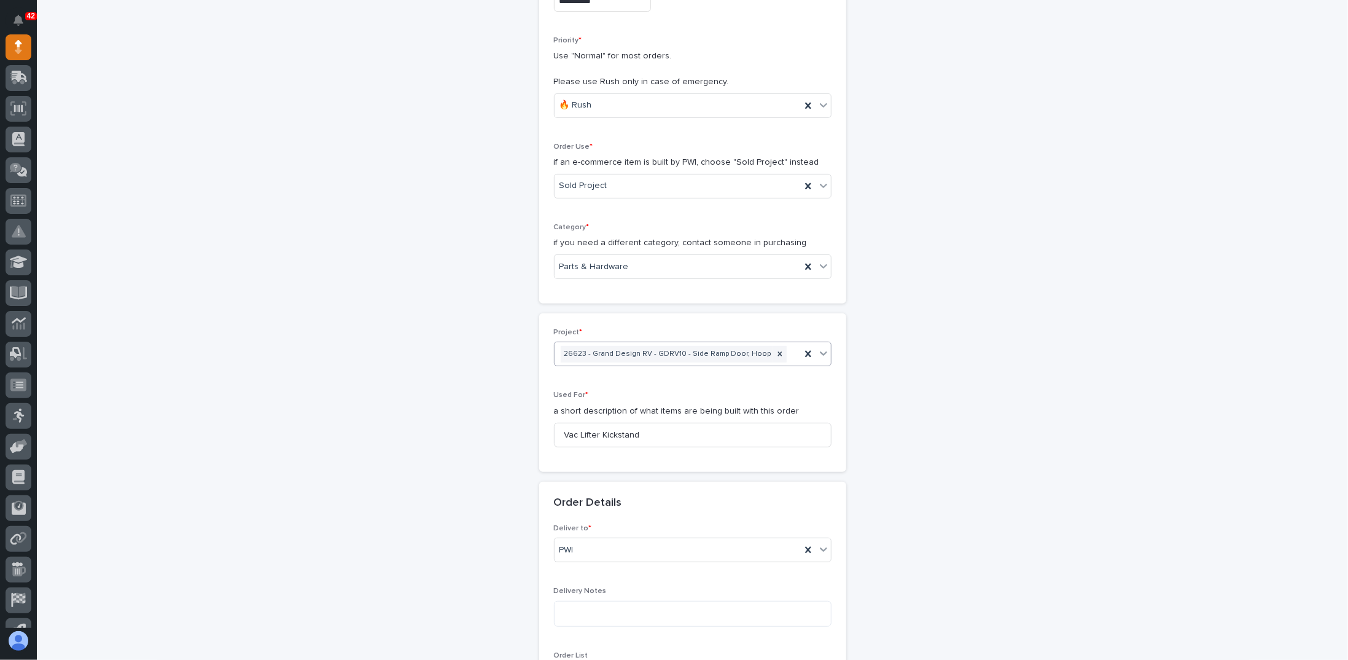
paste input "*****"
type input "*****"
click at [636, 373] on div "26802 - Satellite Suites - R&D / Prototype Lamination Vortex Vacuum Lifter" at bounding box center [688, 374] width 276 height 21
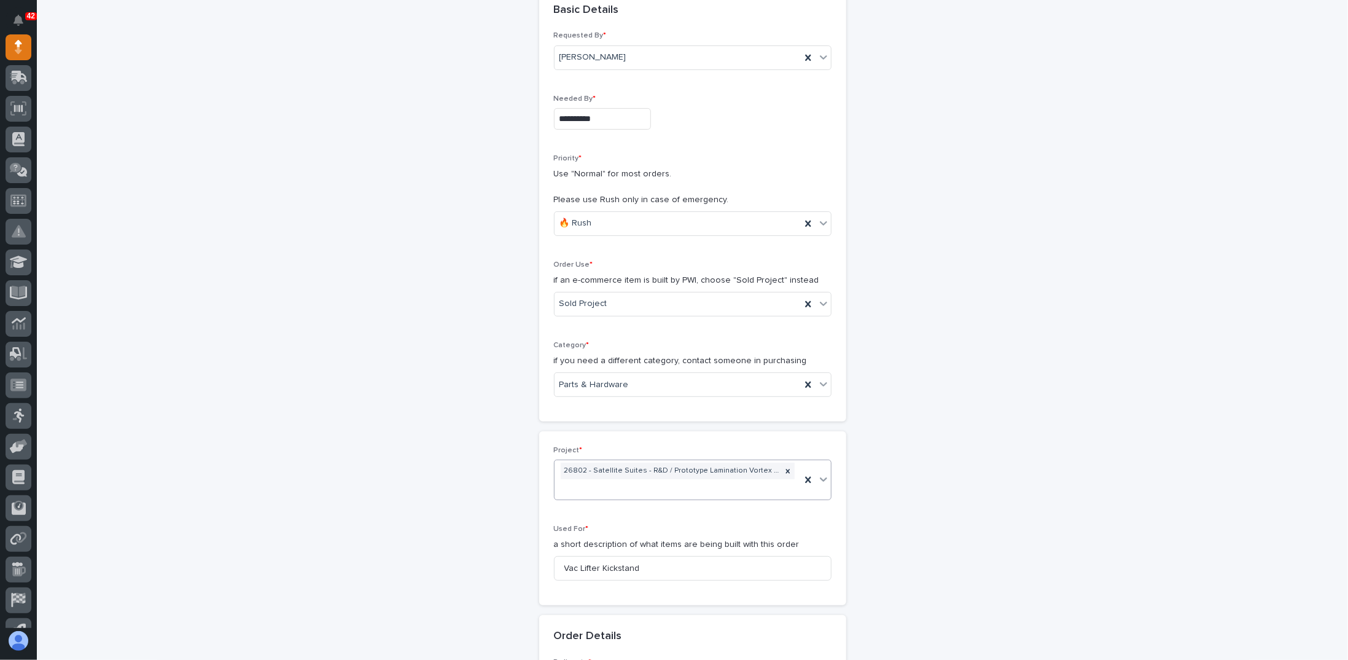
scroll to position [214, 0]
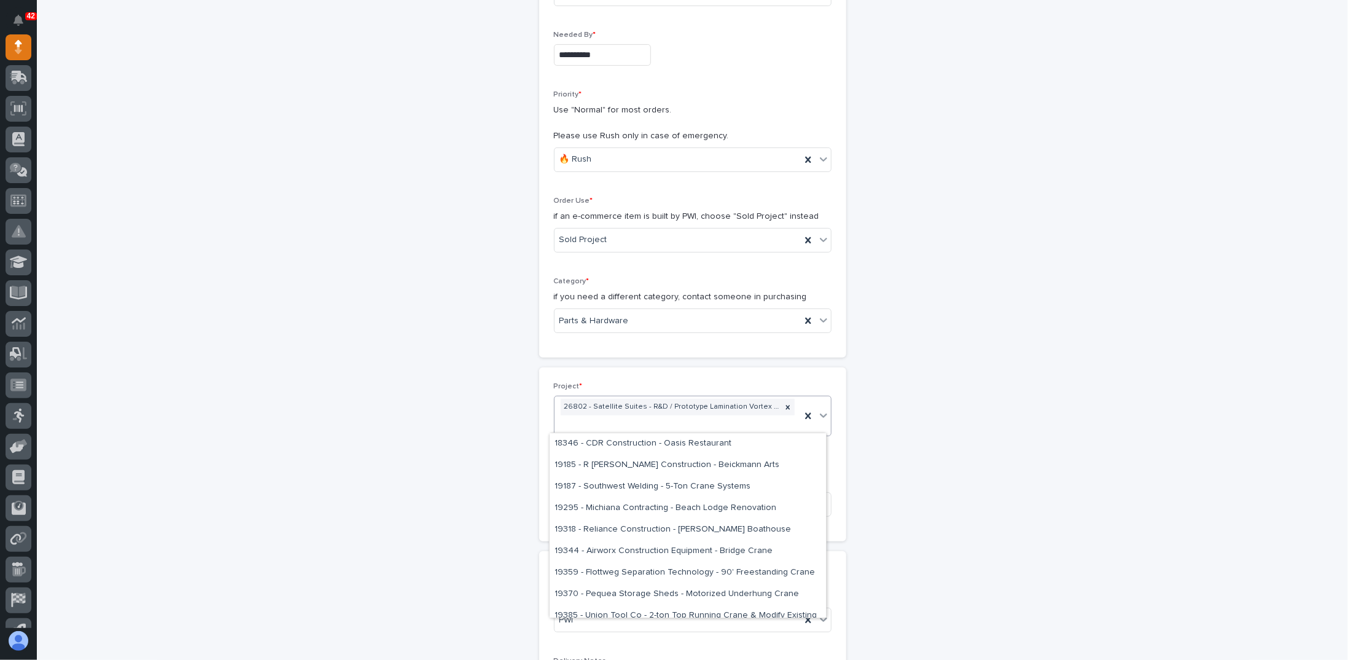
click at [580, 424] on div "26802 - Satellite Suites - R&D / Prototype Lamination Vortex Vacuum Lifter" at bounding box center [678, 415] width 246 height 39
click at [684, 419] on div "26802 - Satellite Suites - R&D / Prototype Lamination Vortex Vacuum Lifter" at bounding box center [678, 415] width 246 height 39
click at [684, 420] on div "26802 - Satellite Suites - R&D / Prototype Lamination Vortex Vacuum Lifter" at bounding box center [678, 415] width 246 height 39
type input "*****"
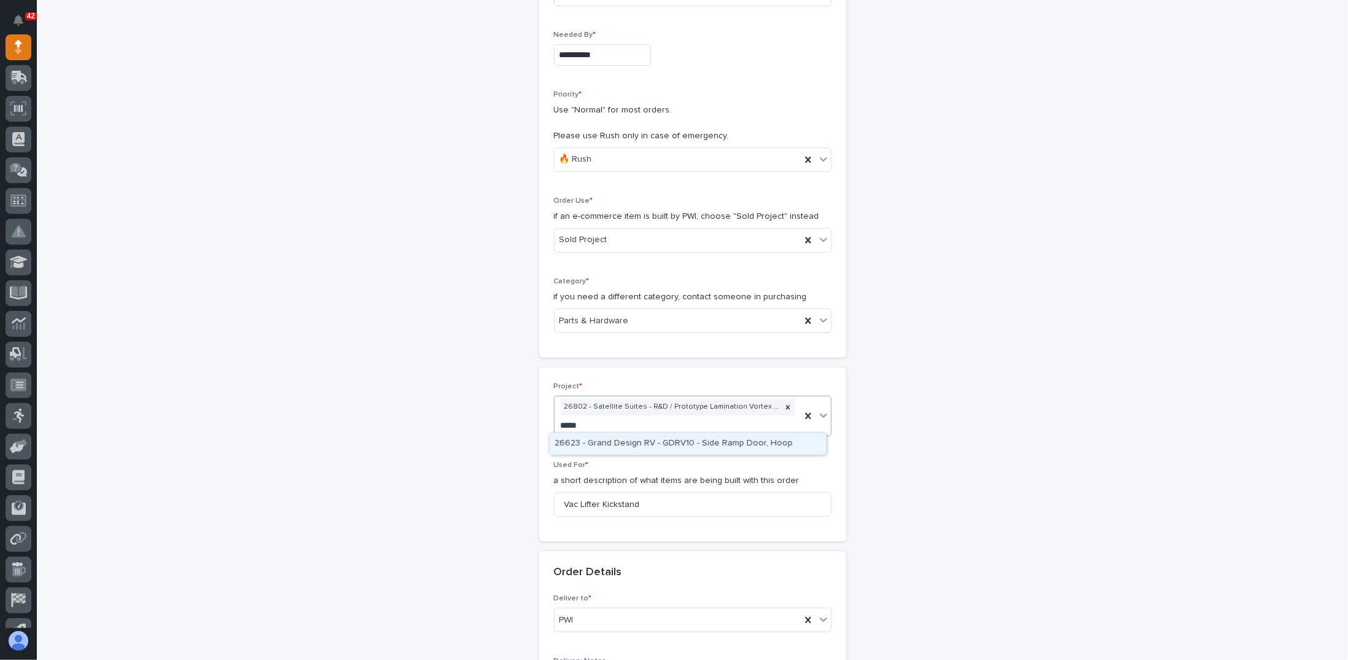
click at [668, 440] on div "26623 - Grand Design RV - GDRV10 - Side Ramp Door, Hoop" at bounding box center [688, 443] width 276 height 21
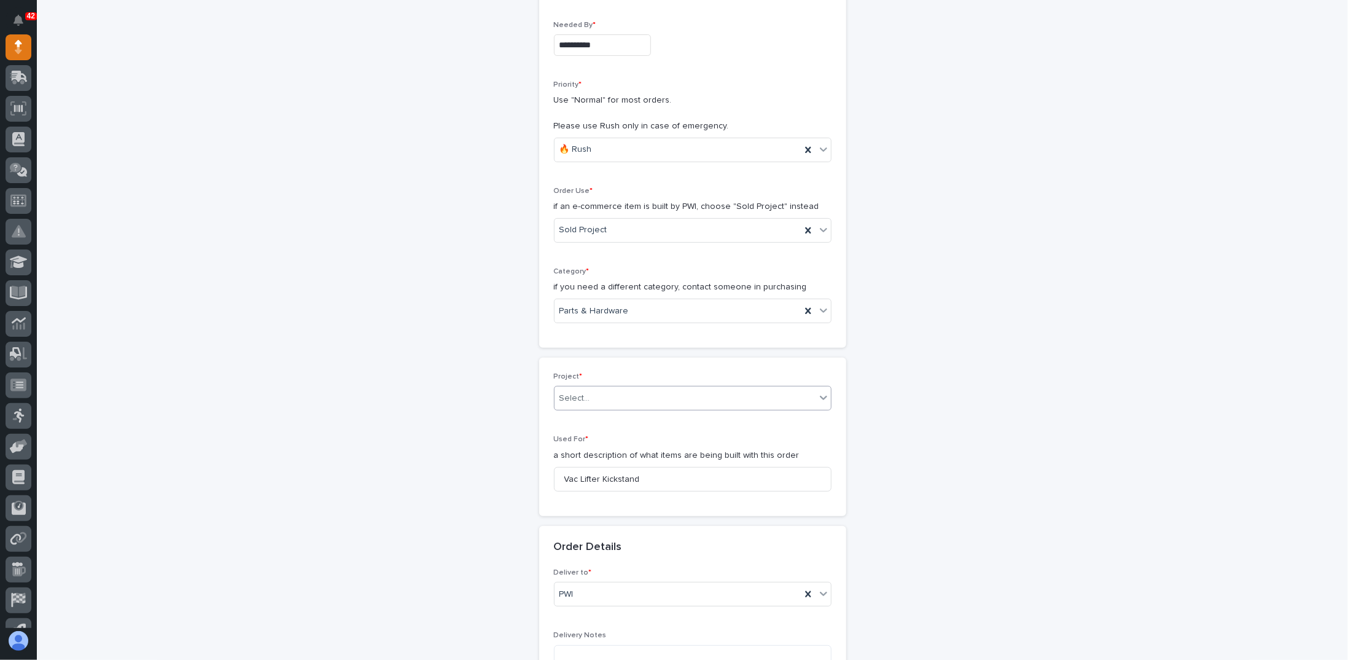
scroll to position [206, 0]
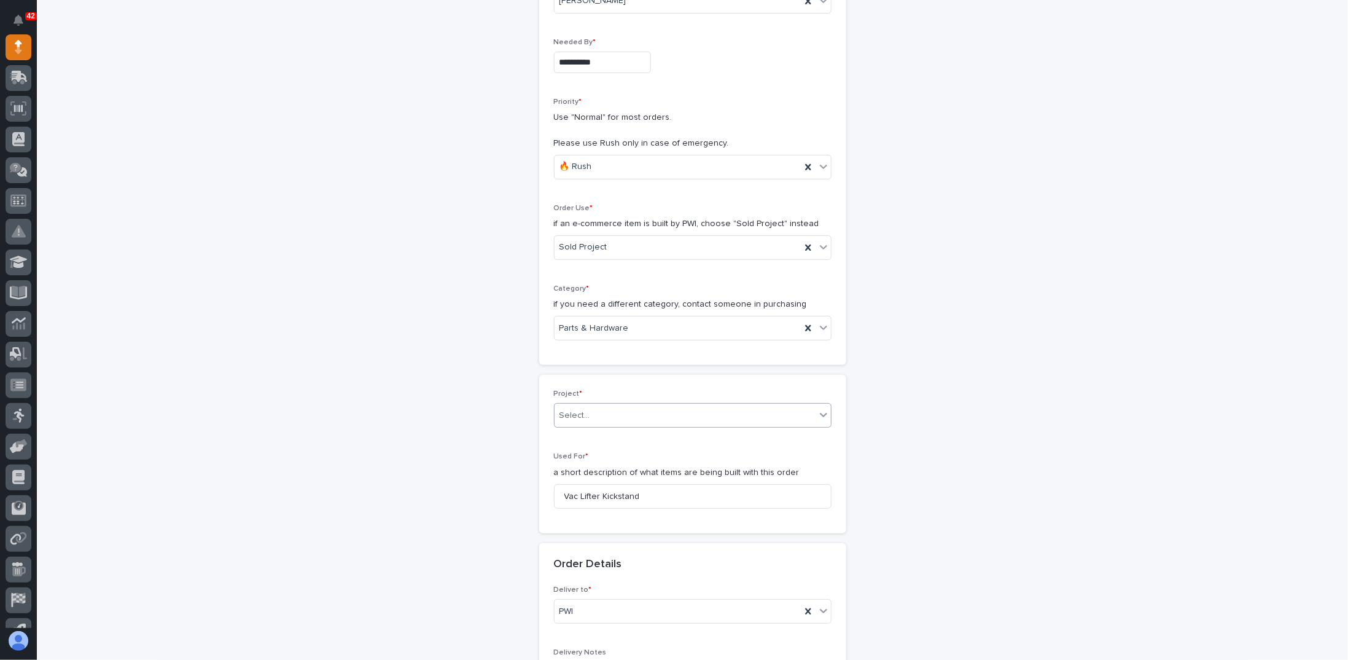
click at [729, 417] on div "Select..." at bounding box center [685, 415] width 261 height 20
type input "*****"
click at [593, 432] on div "26623 - Grand Design RV - GDRV10 - Side Ramp Door, Hoop" at bounding box center [688, 435] width 276 height 21
click at [702, 418] on div "Select..." at bounding box center [685, 415] width 261 height 20
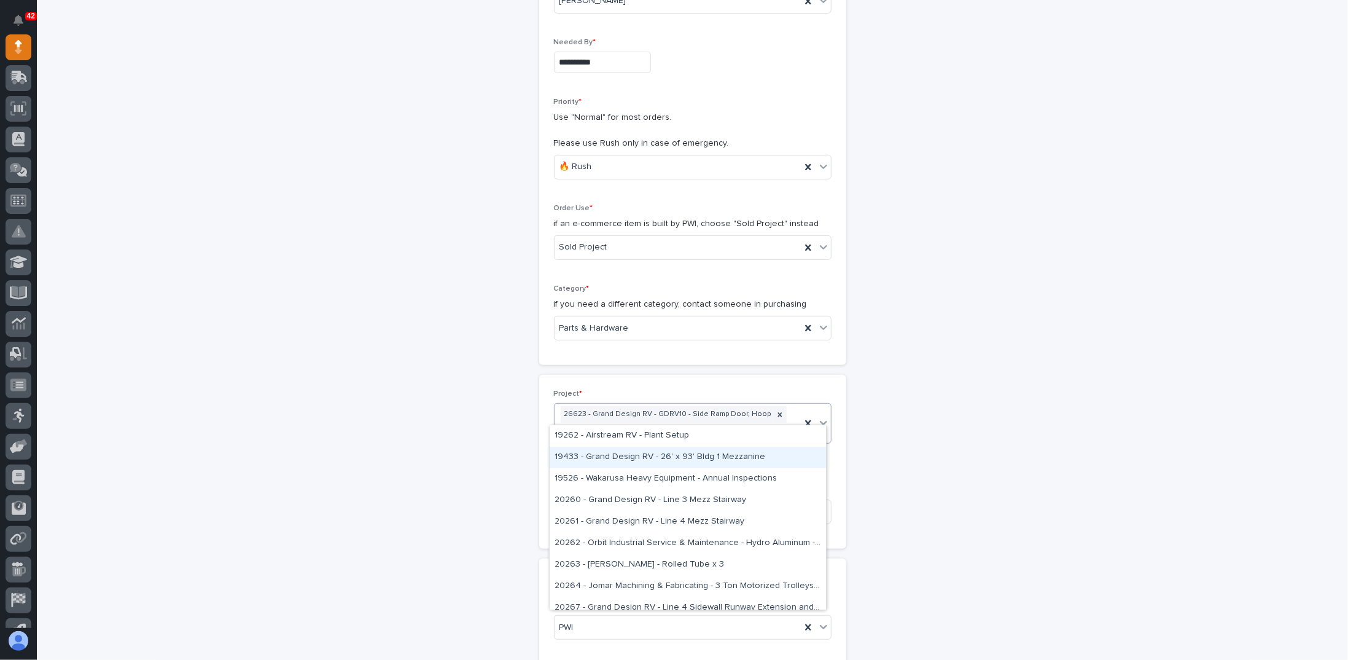
type input "*"
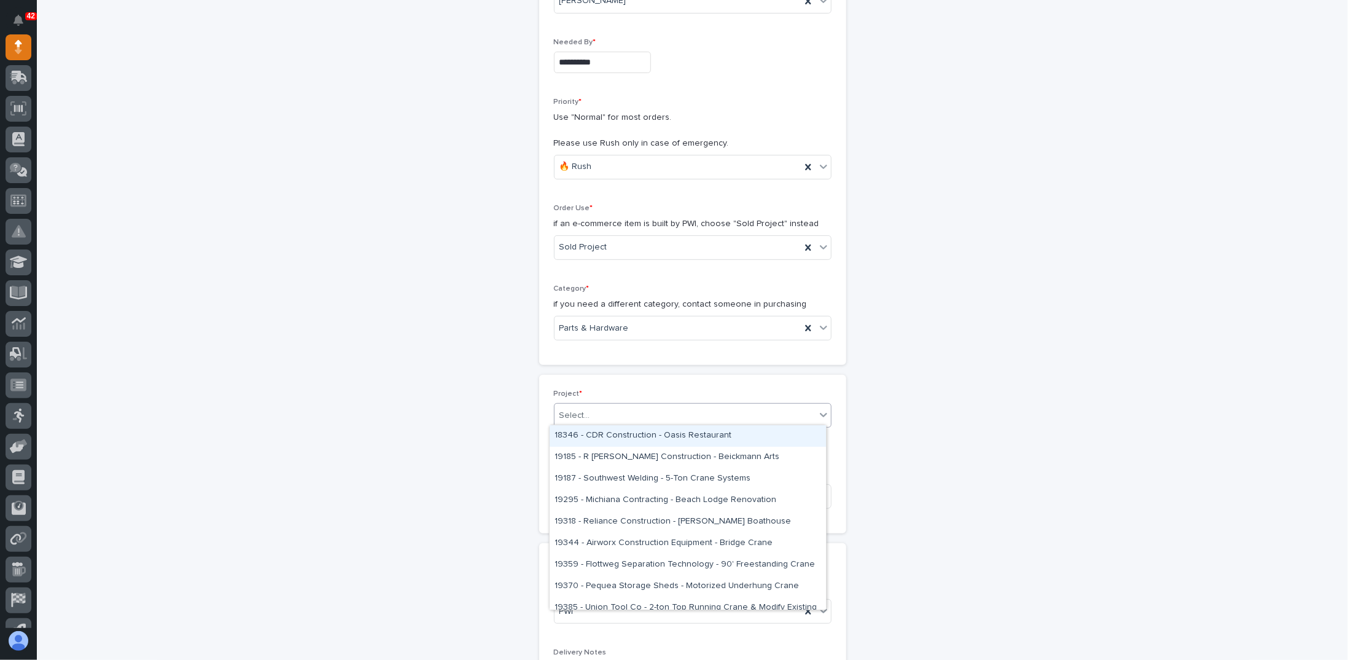
click at [1099, 408] on div "**********" at bounding box center [693, 595] width 1232 height 1464
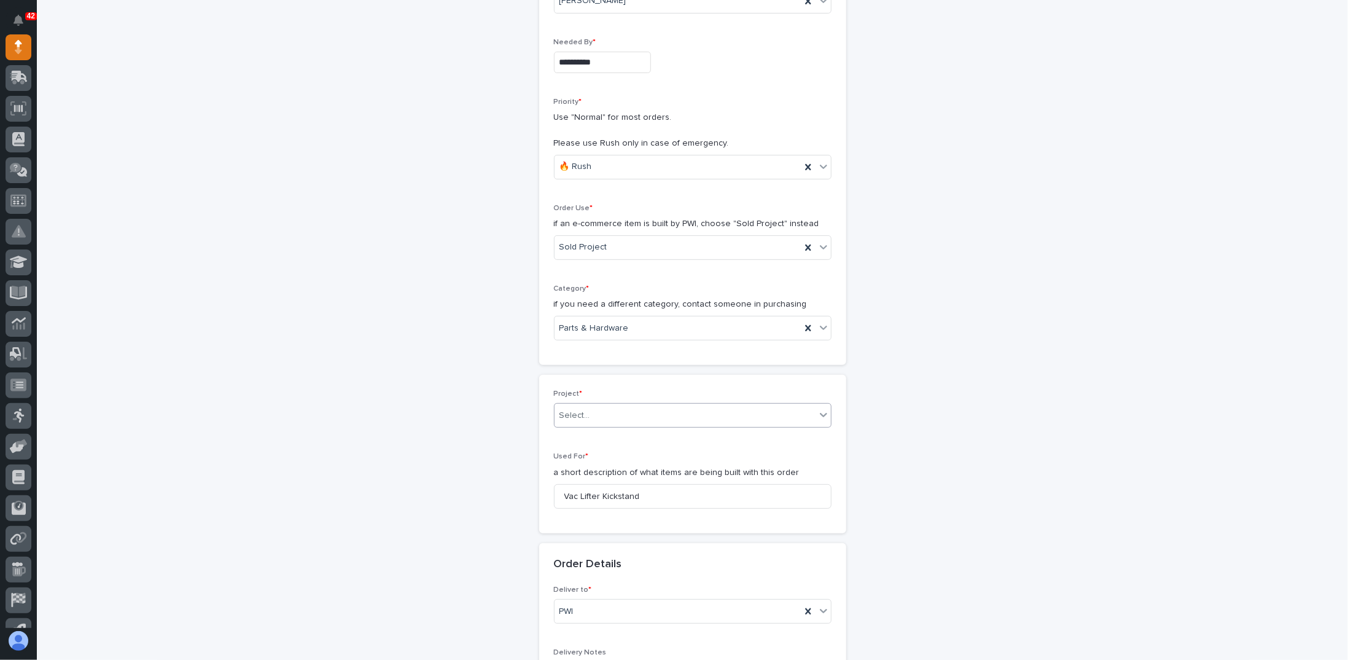
click at [803, 416] on div "Select..." at bounding box center [685, 415] width 261 height 20
click at [976, 380] on div "**********" at bounding box center [693, 595] width 1232 height 1464
click at [974, 383] on div "**********" at bounding box center [693, 595] width 1232 height 1464
click at [974, 384] on div "**********" at bounding box center [693, 595] width 1232 height 1464
click at [973, 384] on div "**********" at bounding box center [693, 595] width 1232 height 1464
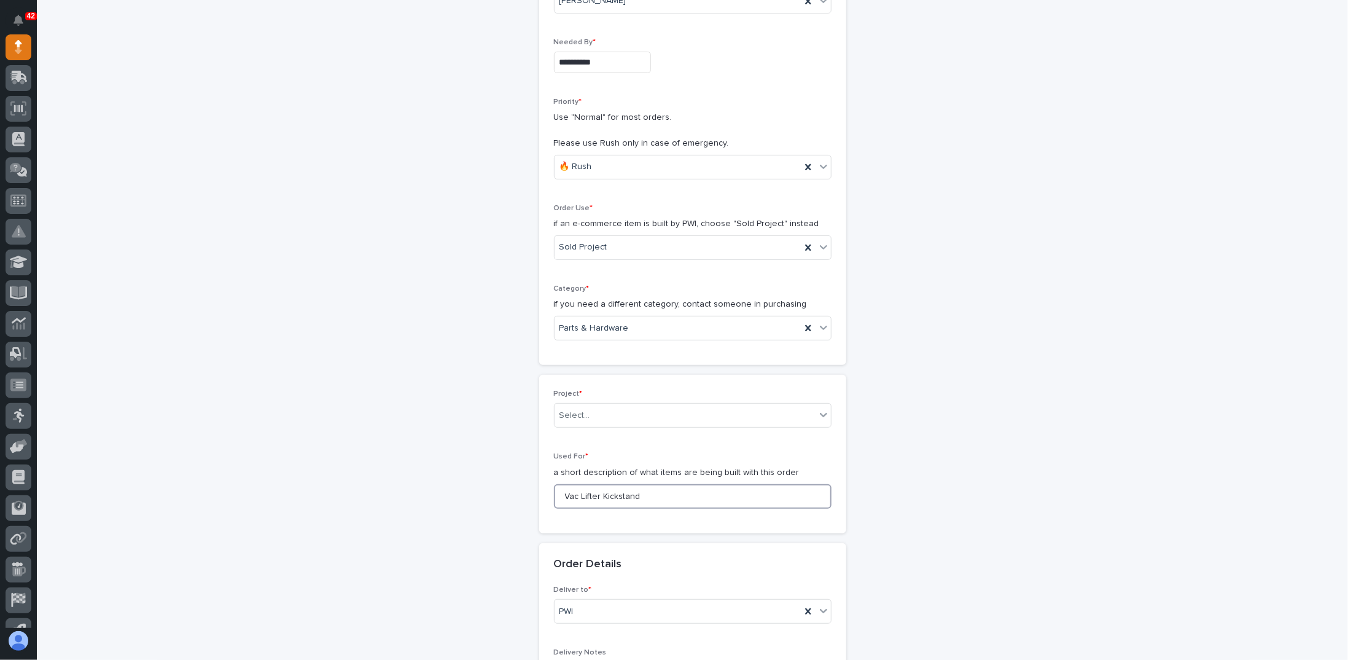
click at [688, 501] on input "Vac Lifter Kickstand" at bounding box center [693, 496] width 278 height 25
click at [819, 408] on icon at bounding box center [824, 414] width 12 height 12
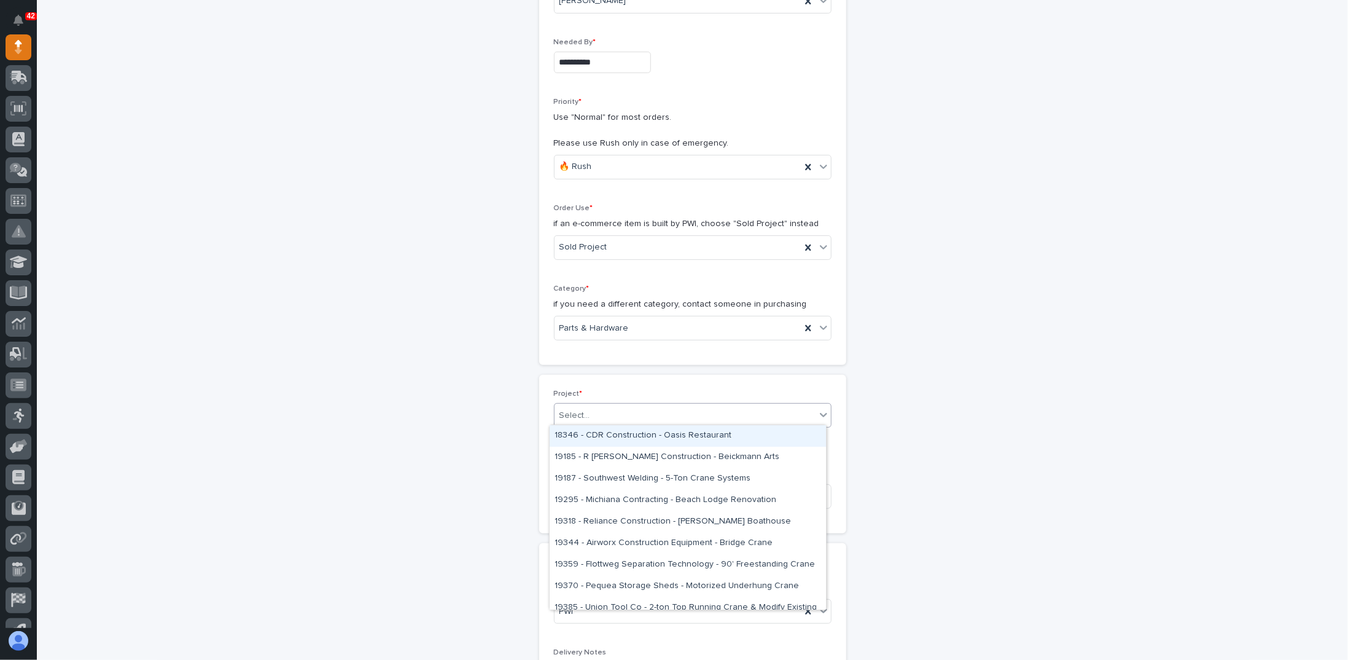
paste input "*****"
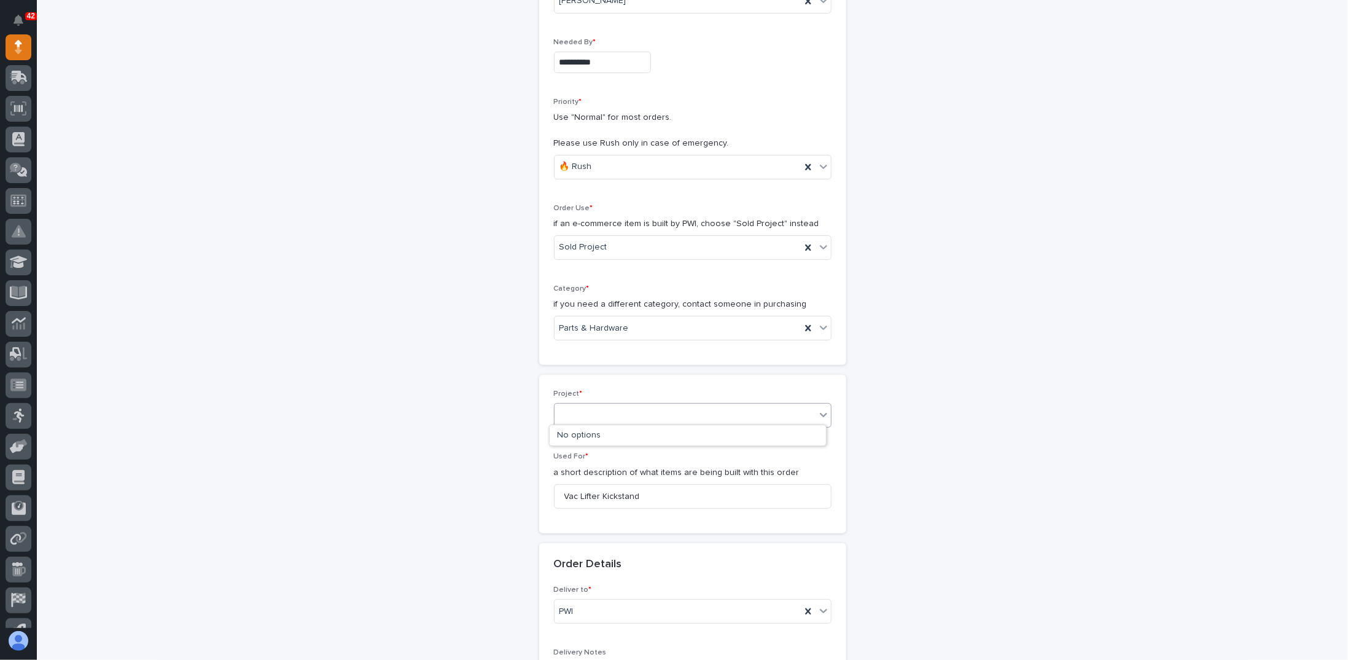
type input "*****"
click at [646, 432] on div "26802 - Satellite Suites - R&D / Prototype Lamination Vortex Vacuum Lifter" at bounding box center [688, 435] width 276 height 21
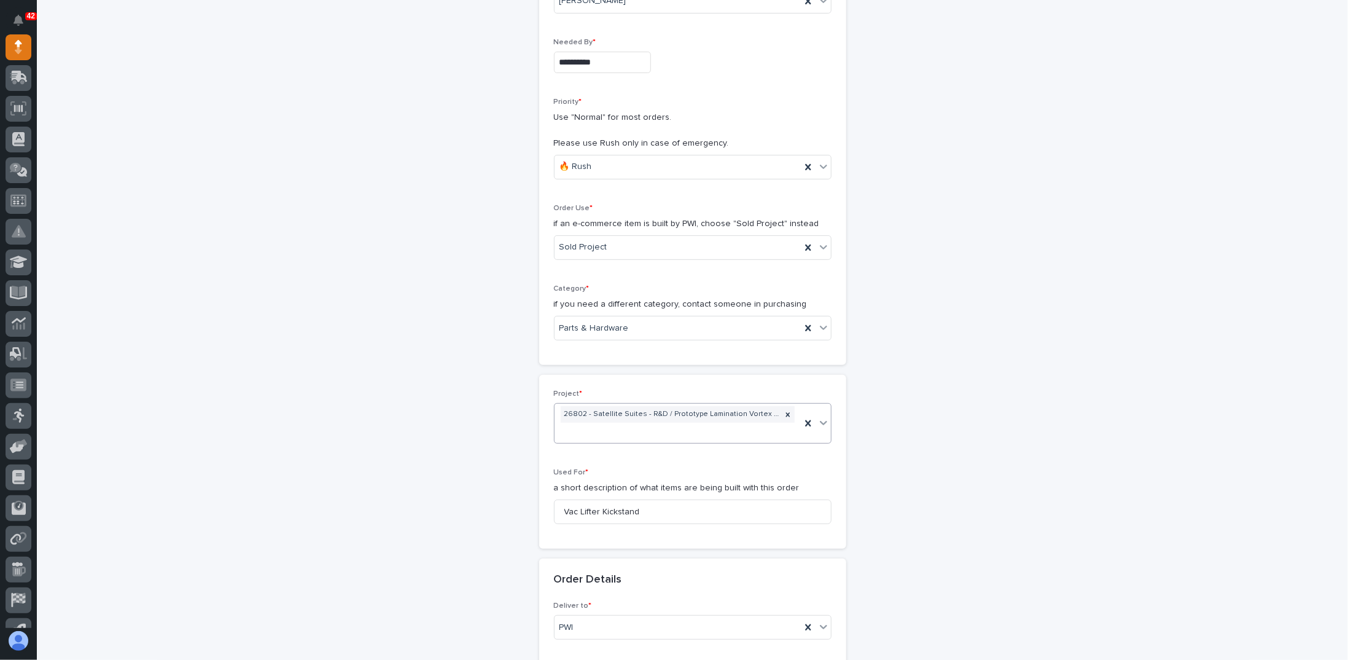
scroll to position [214, 0]
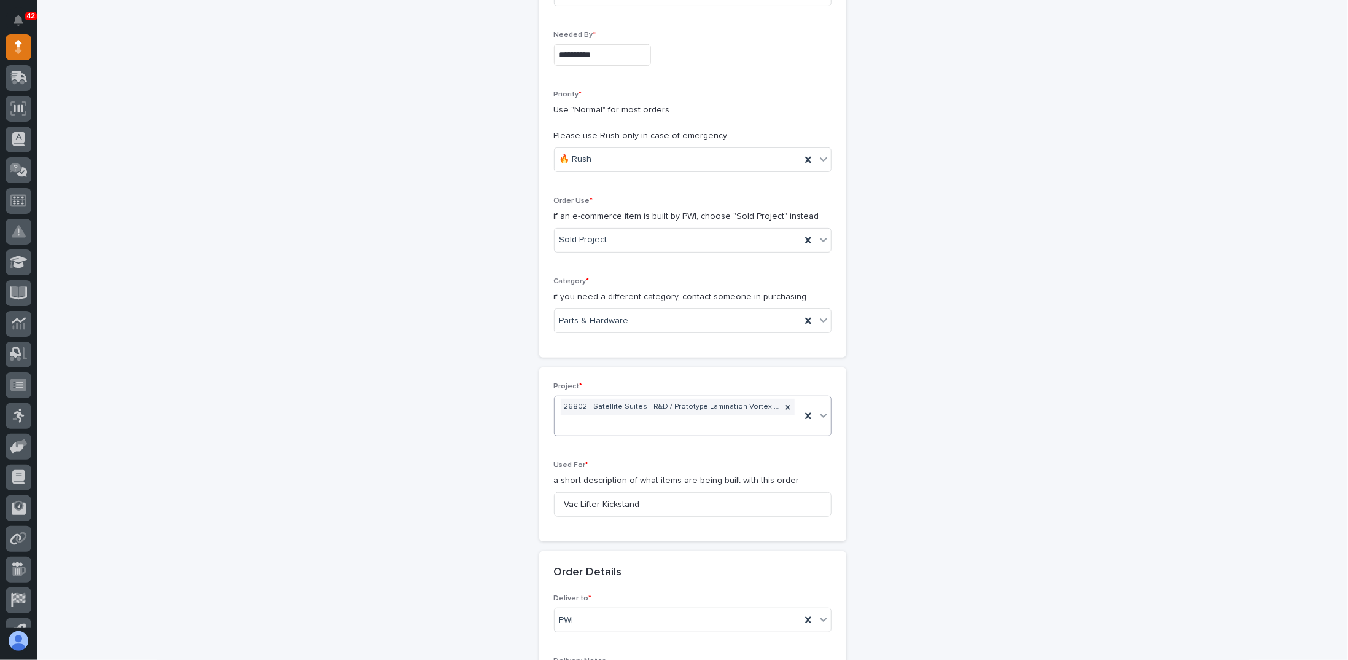
click at [477, 460] on div "**********" at bounding box center [693, 596] width 1232 height 1480
click at [705, 422] on div "26802 - Satellite Suites - R&D / Prototype Lamination Vortex Vacuum Lifter" at bounding box center [678, 415] width 246 height 39
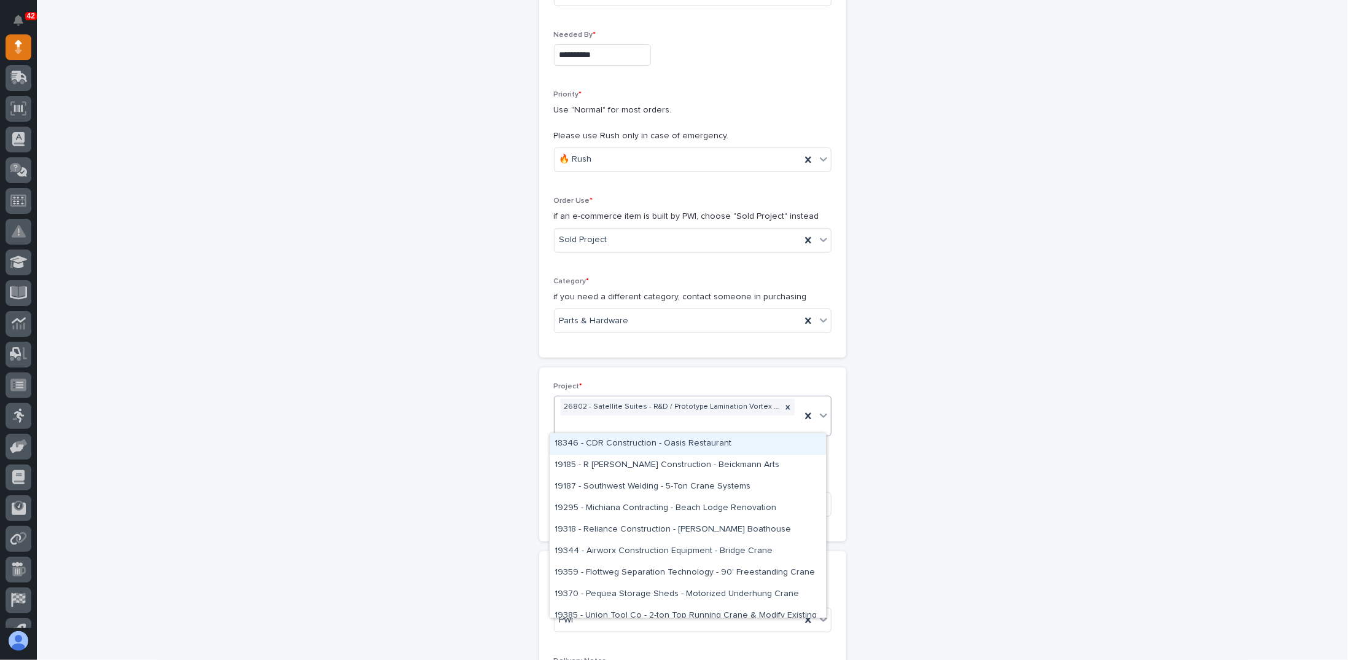
click at [705, 422] on div "26802 - Satellite Suites - R&D / Prototype Lamination Vortex Vacuum Lifter" at bounding box center [678, 415] width 246 height 39
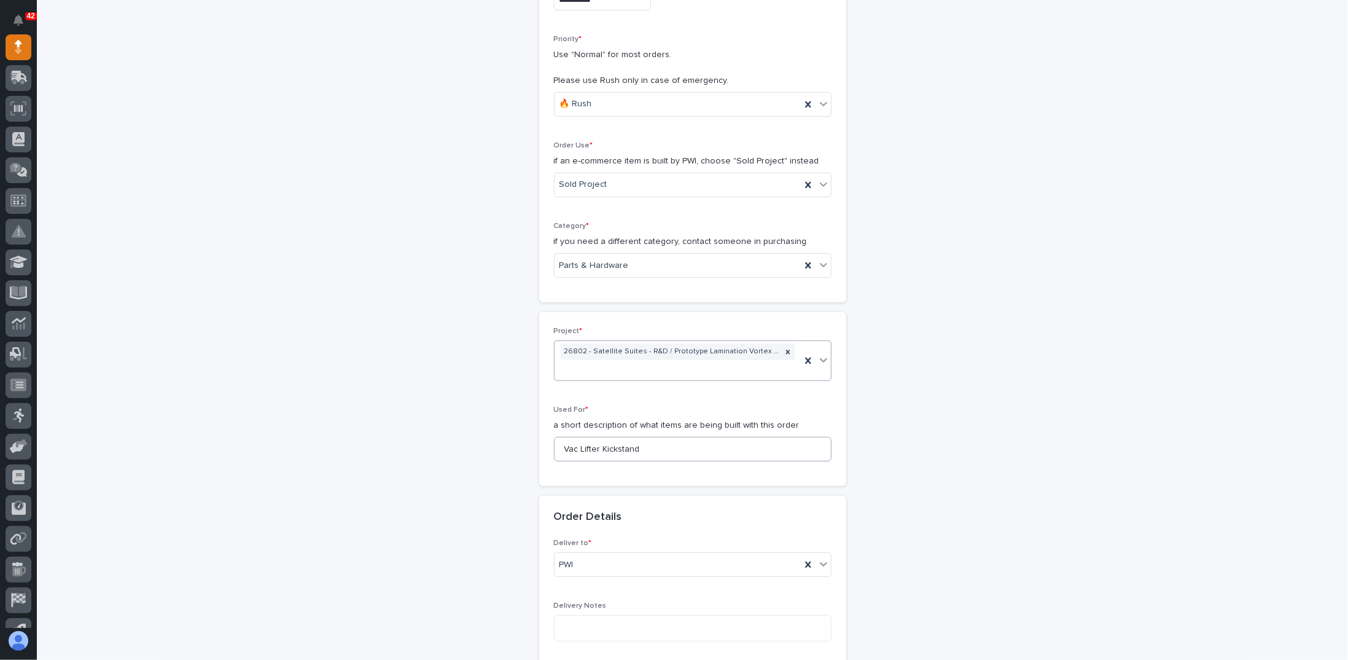
scroll to position [275, 0]
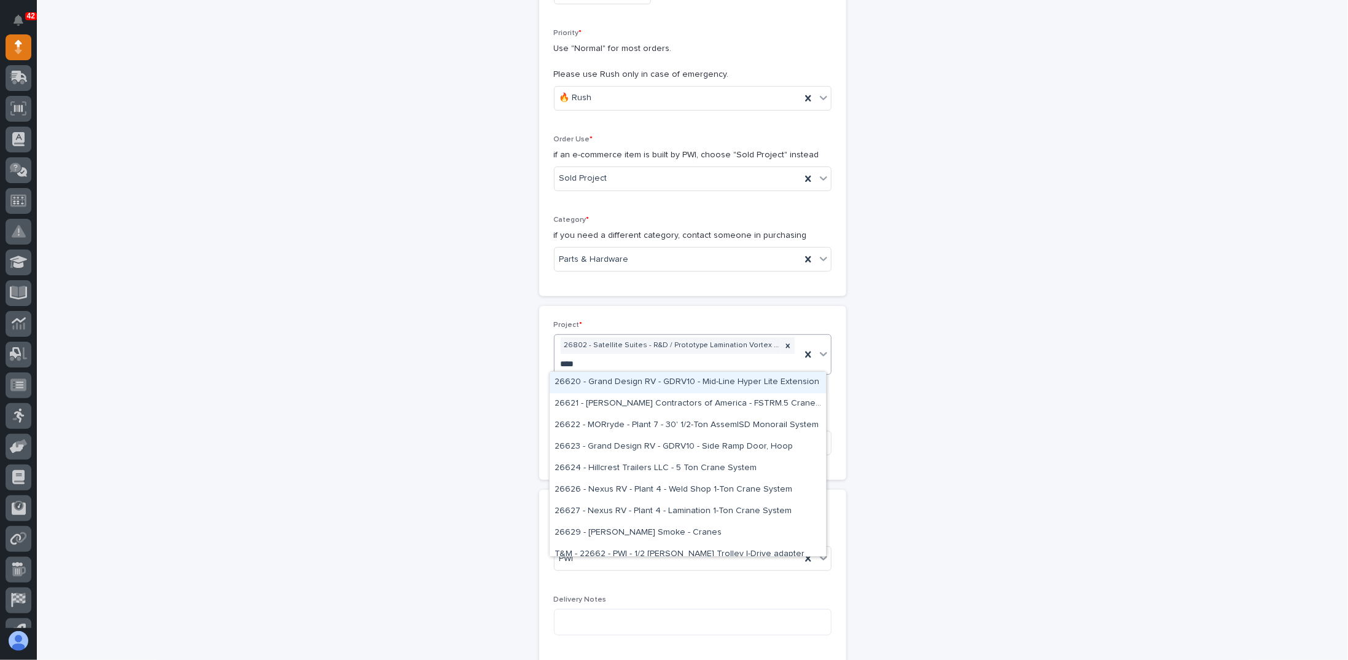
type input "*****"
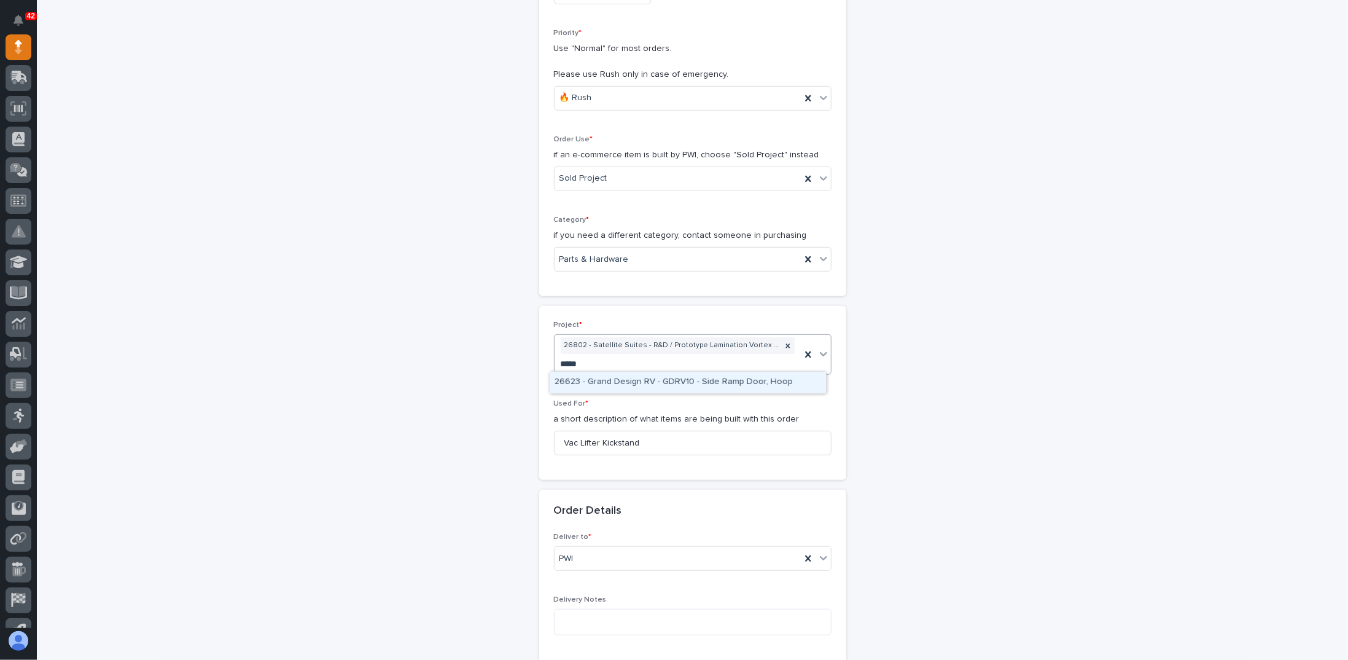
click at [662, 383] on div "26623 - Grand Design RV - GDRV10 - Side Ramp Door, Hoop" at bounding box center [688, 382] width 276 height 21
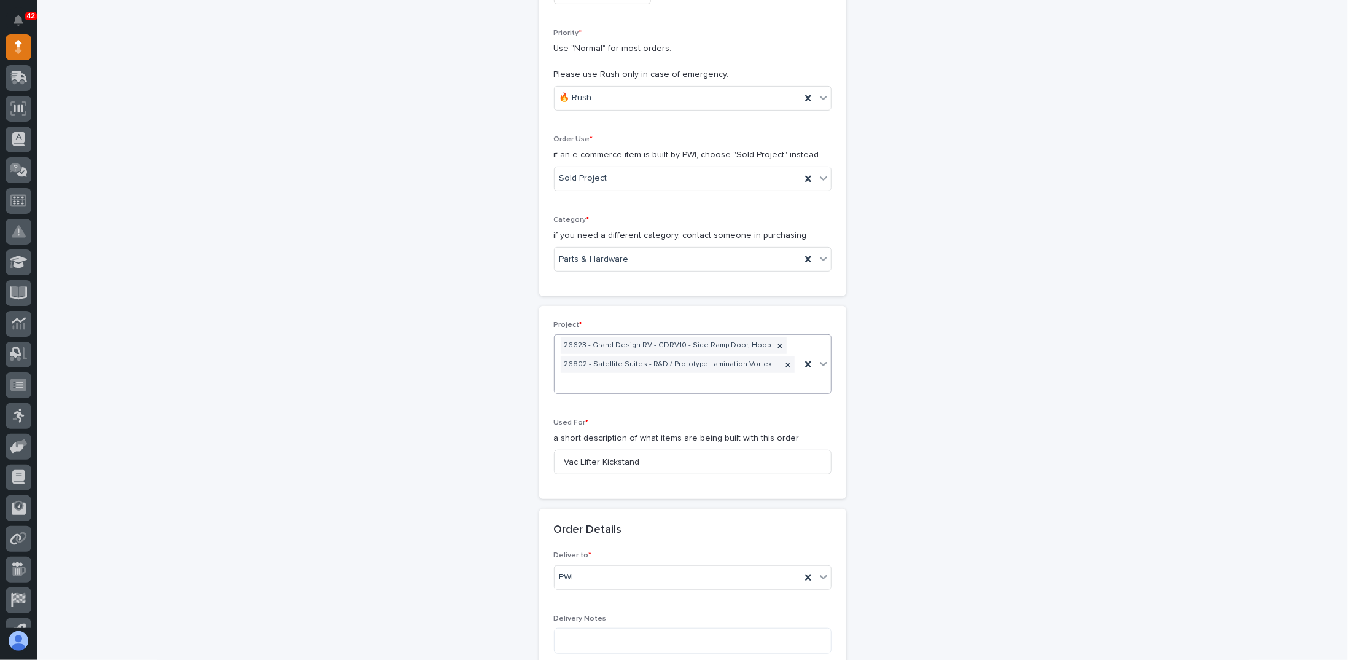
scroll to position [285, 0]
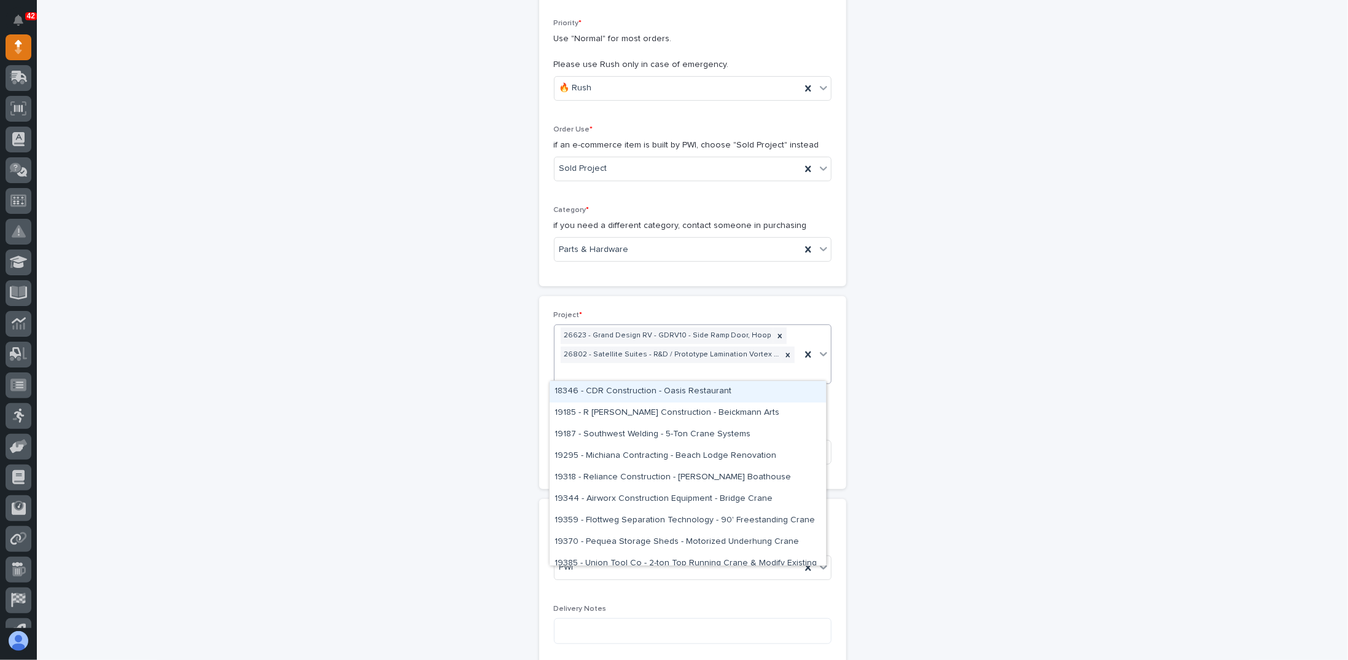
click at [510, 381] on div "**********" at bounding box center [693, 533] width 1232 height 1499
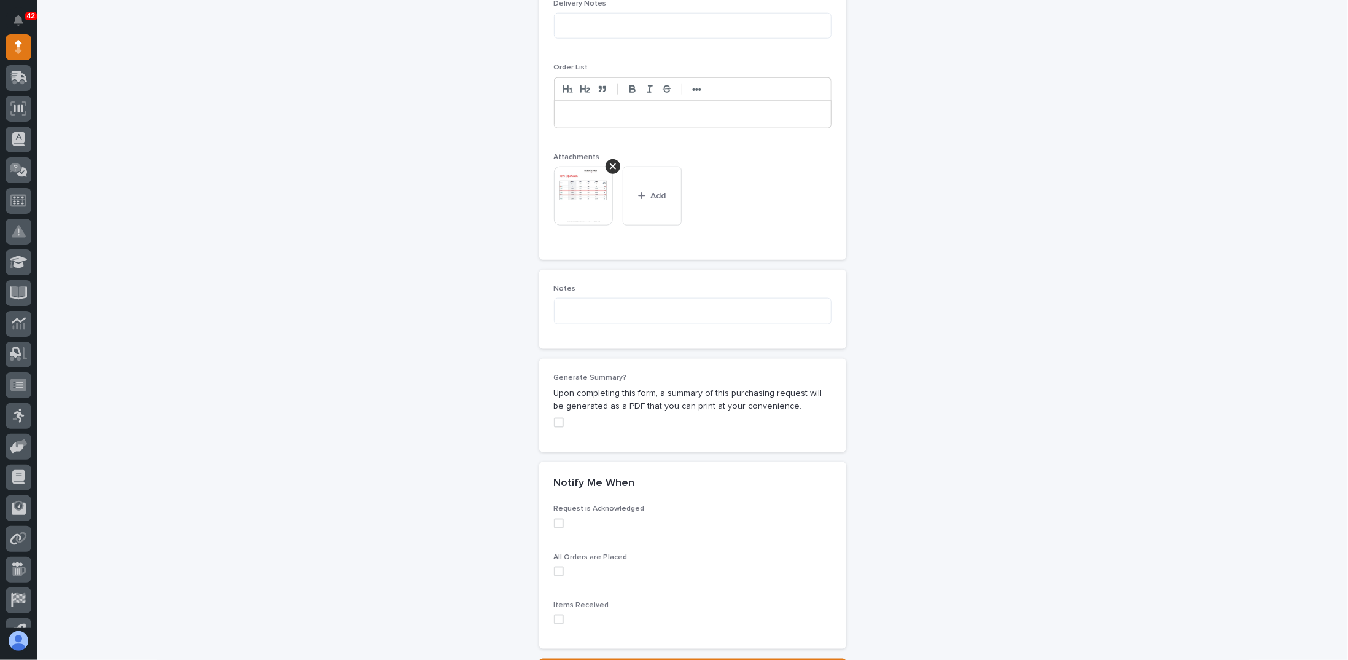
scroll to position [961, 0]
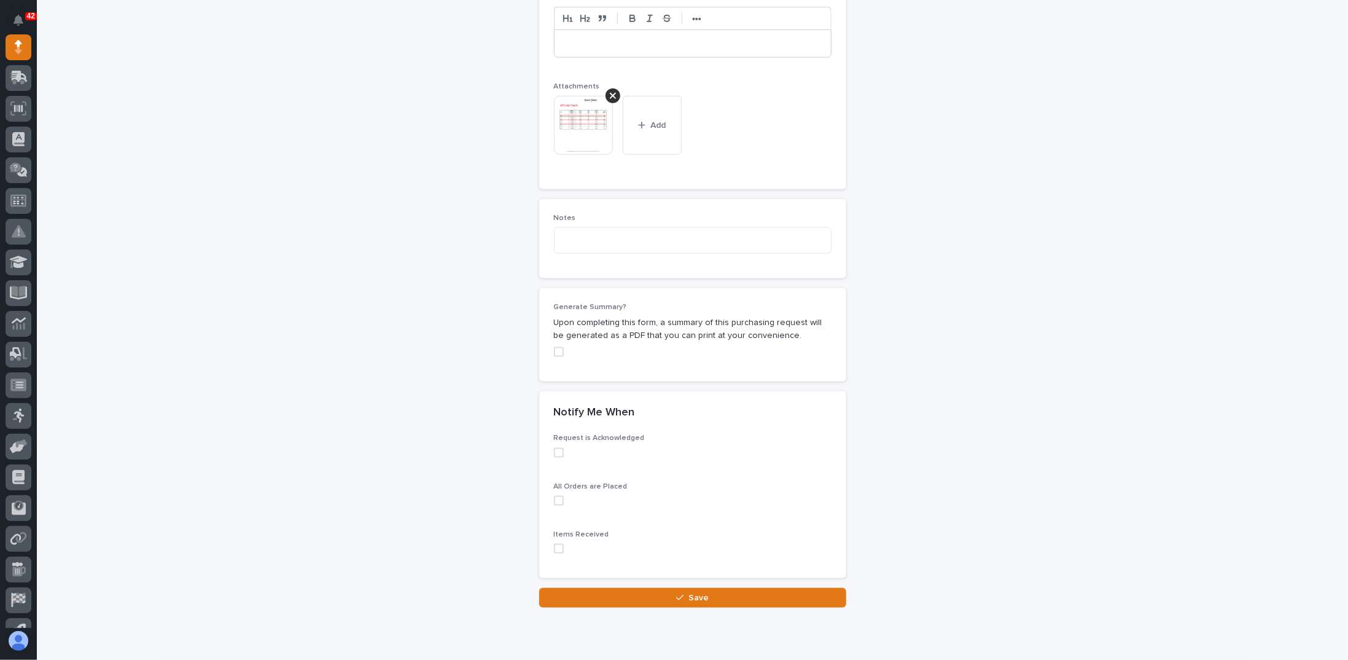
click at [554, 347] on span at bounding box center [559, 352] width 10 height 10
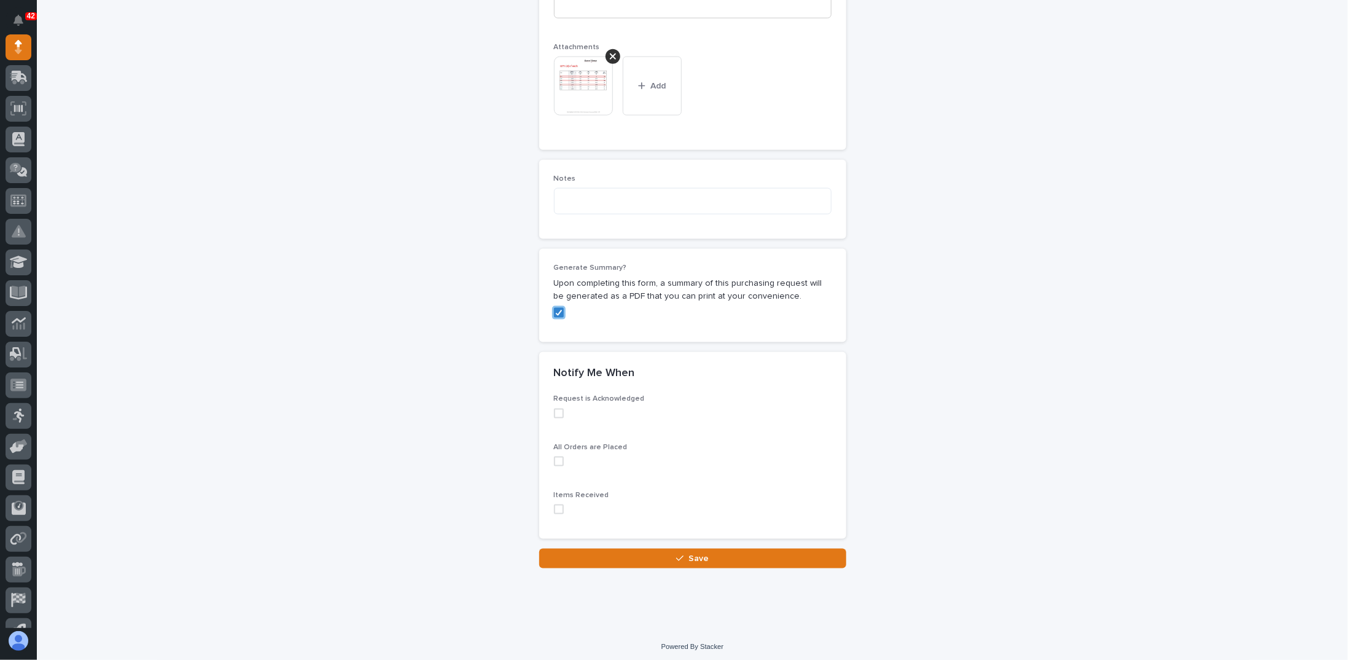
click at [556, 408] on span at bounding box center [559, 413] width 10 height 10
click at [554, 456] on span at bounding box center [559, 461] width 10 height 10
click at [554, 508] on span at bounding box center [559, 509] width 10 height 10
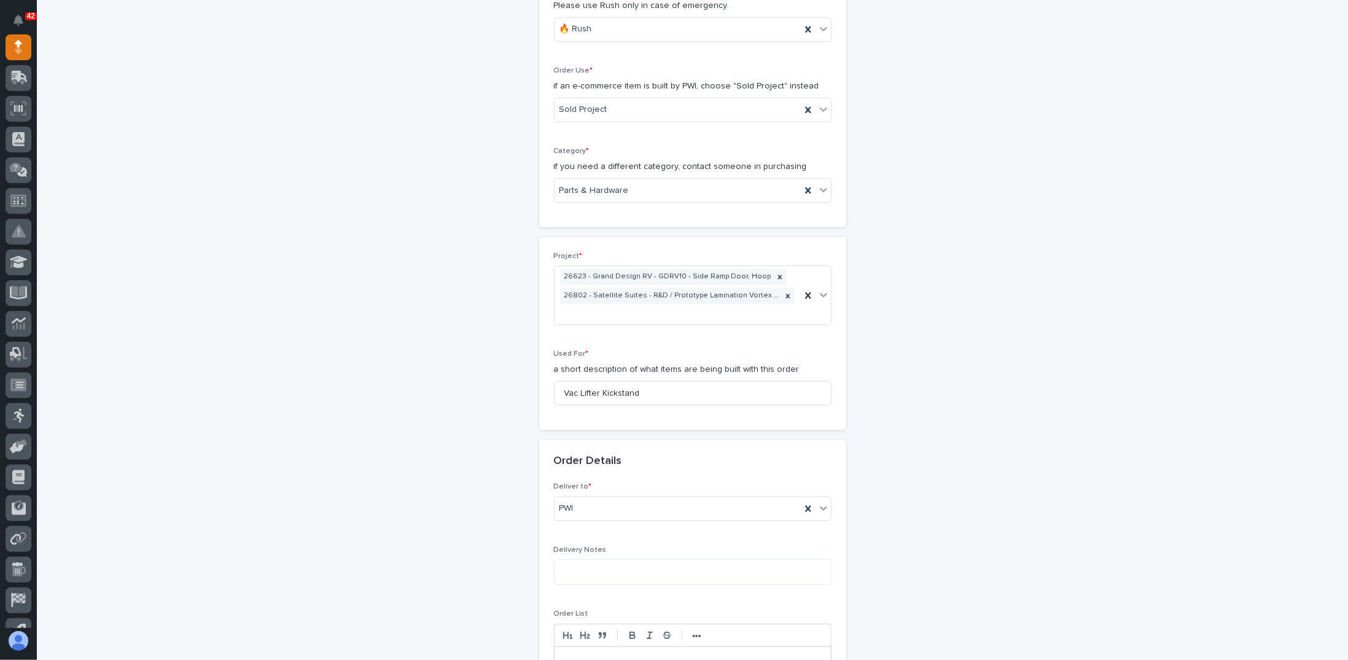
scroll to position [369, 0]
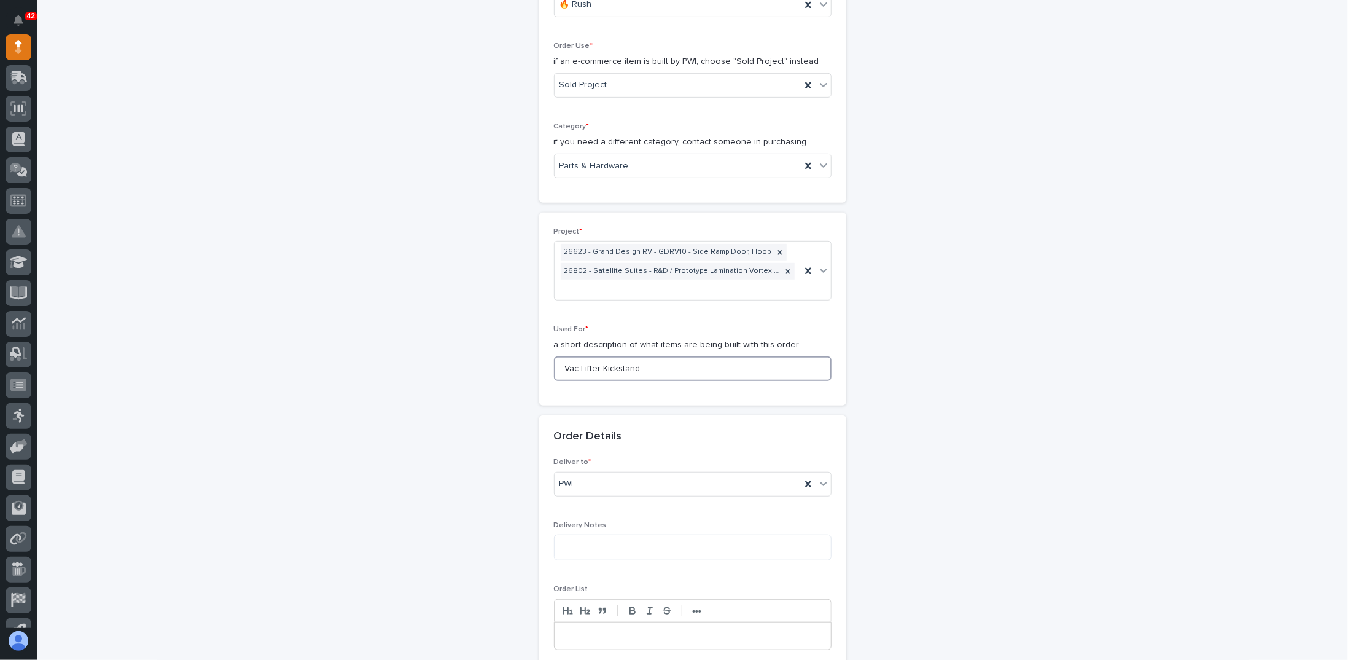
click at [644, 365] on input "Vac Lifter Kickstand" at bounding box center [693, 368] width 278 height 25
type input "Vac Lifter Kickstands"
click at [449, 373] on div "**********" at bounding box center [693, 450] width 1232 height 1499
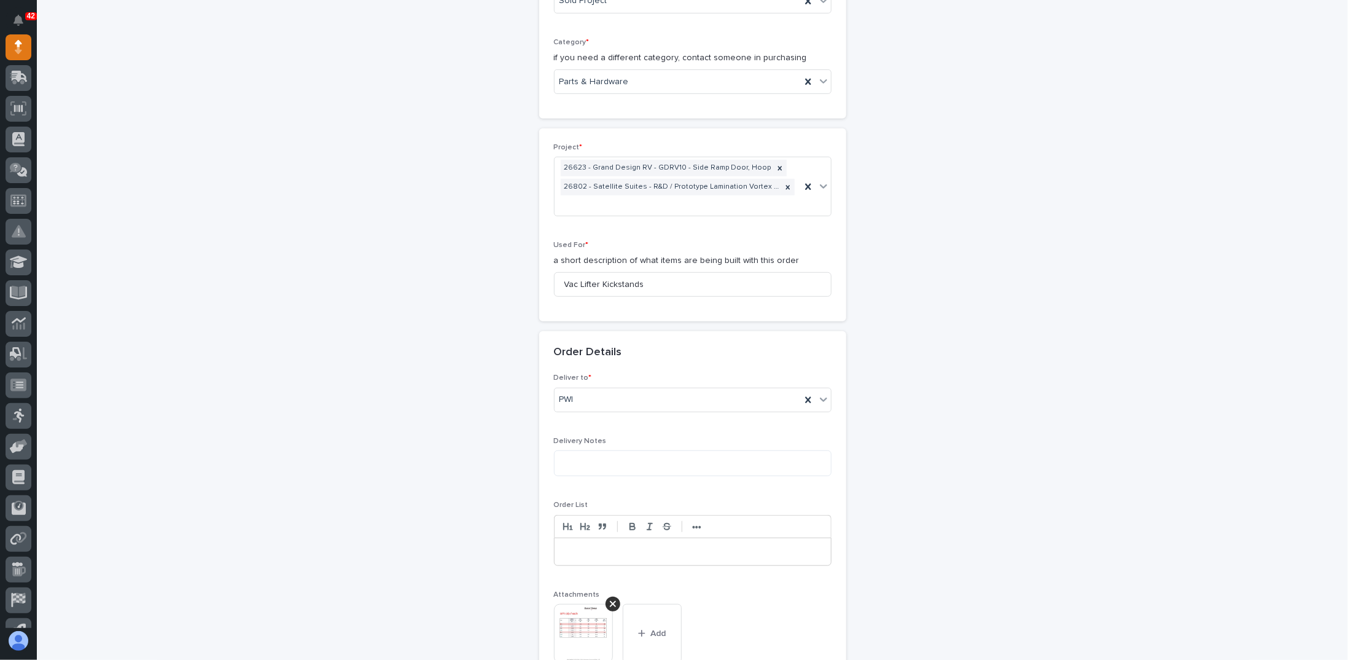
scroll to position [491, 0]
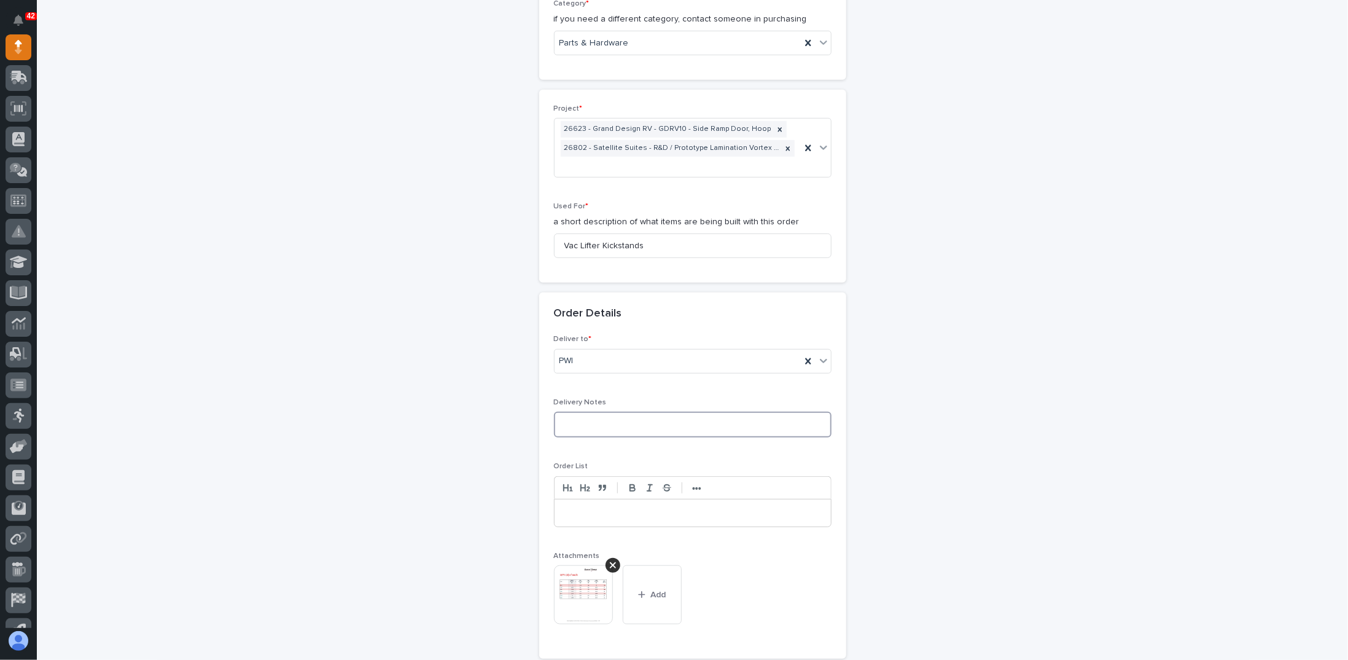
click at [591, 416] on textarea at bounding box center [693, 425] width 278 height 26
click at [463, 412] on div "**********" at bounding box center [693, 327] width 1232 height 1499
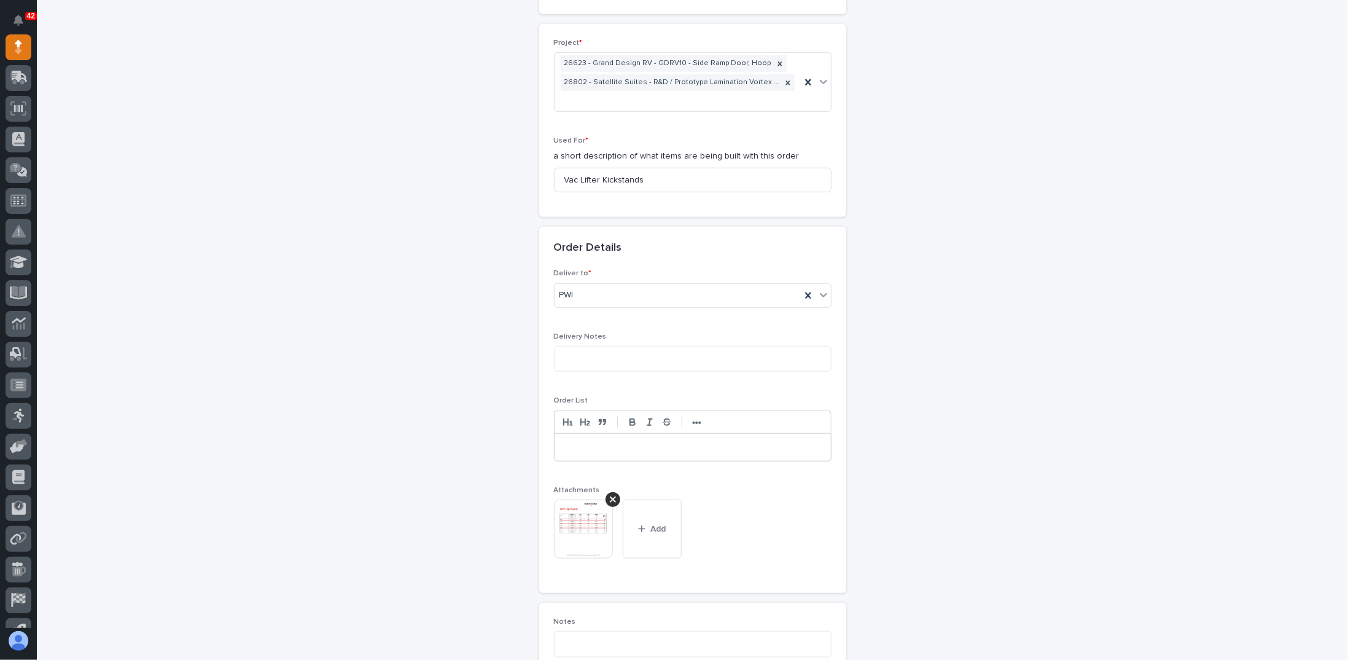
scroll to position [1000, 0]
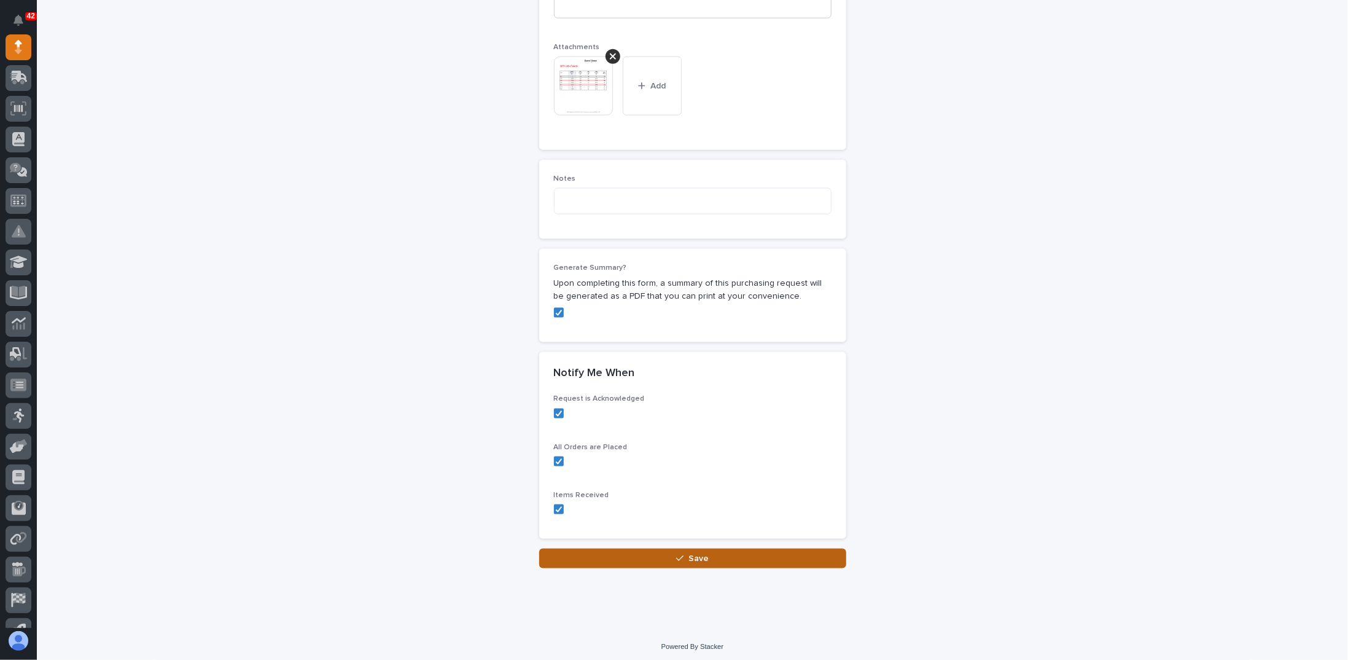
click at [676, 554] on icon "button" at bounding box center [679, 558] width 7 height 9
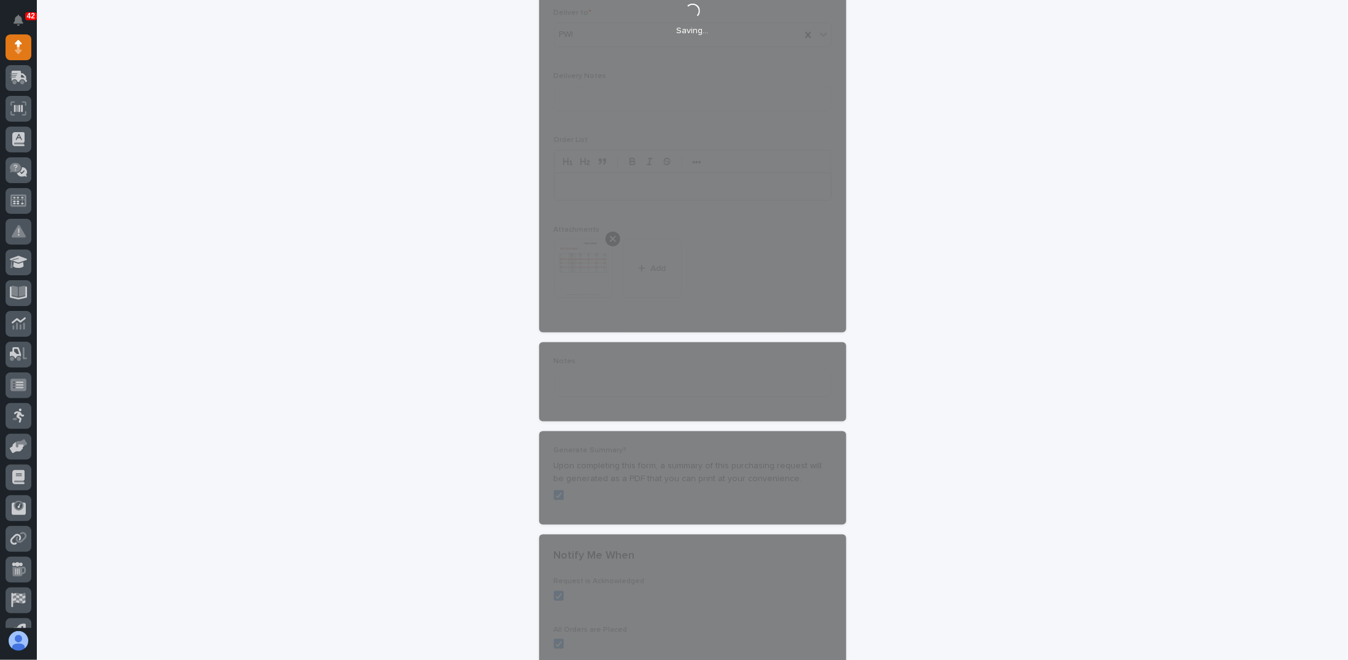
scroll to position [693, 0]
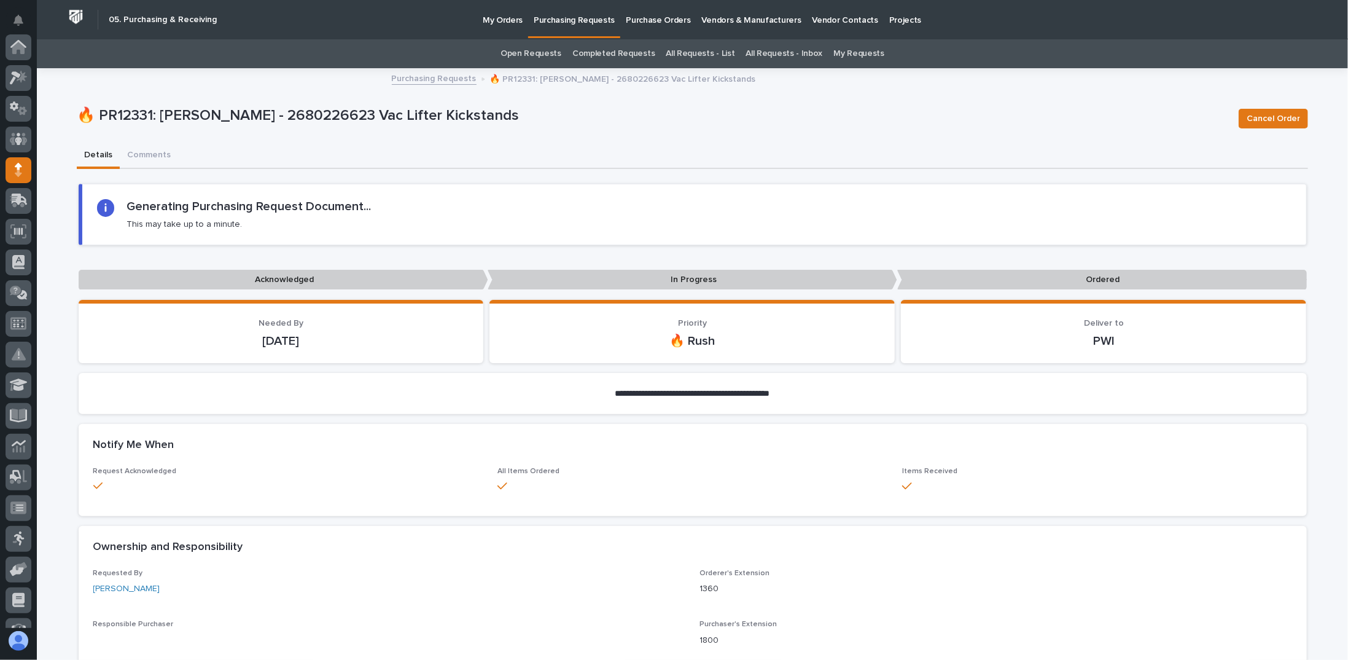
scroll to position [123, 0]
drag, startPoint x: 645, startPoint y: 80, endPoint x: 620, endPoint y: 84, distance: 25.5
click at [620, 84] on div "Purchasing Requests 🔥 PR12331: [PERSON_NAME] - 2680226623 Vac Lifter Kickstands" at bounding box center [693, 79] width 614 height 17
click at [612, 100] on div "🔥 PR12331: [PERSON_NAME] - 2680226623 Vac Lifter Kickstands Cancel Order" at bounding box center [693, 118] width 1232 height 49
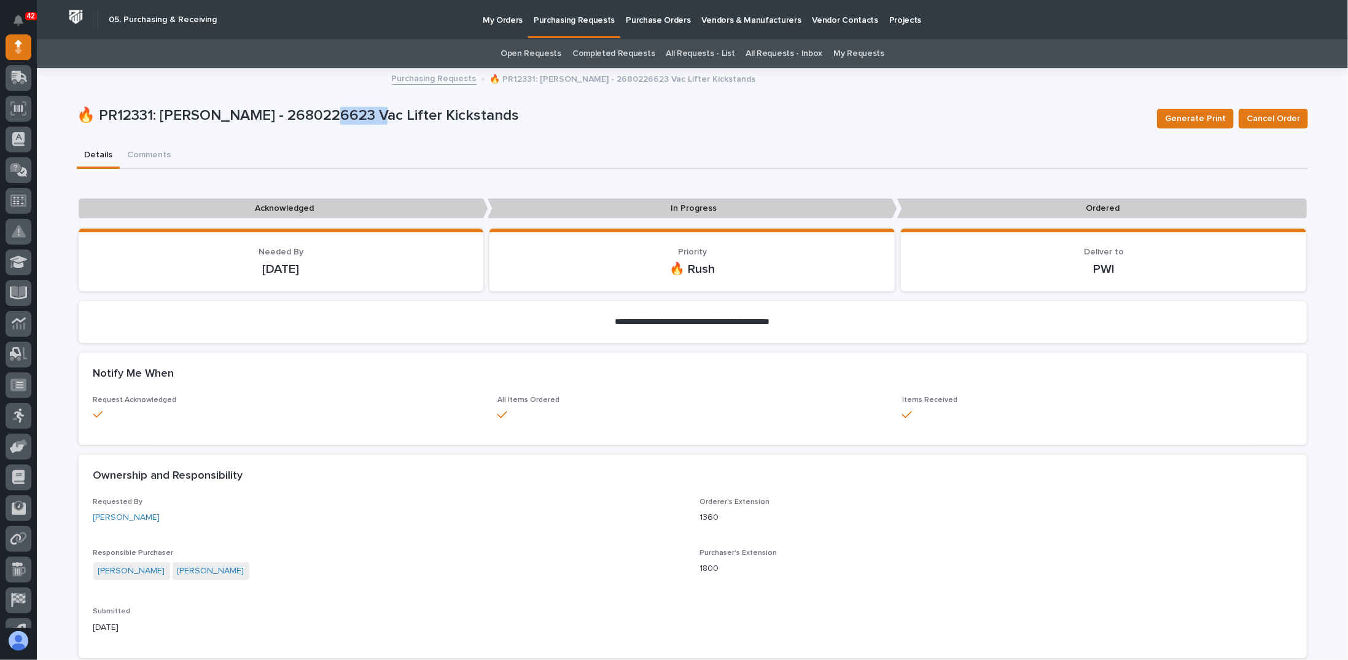
drag, startPoint x: 312, startPoint y: 114, endPoint x: 361, endPoint y: 114, distance: 48.5
click at [361, 114] on p "🔥 PR12331: [PERSON_NAME] - 2680226623 Vac Lifter Kickstands" at bounding box center [612, 116] width 1071 height 18
click at [355, 120] on p "🔥 PR12331: [PERSON_NAME] - 2680226623 Vac Lifter Kickstands" at bounding box center [612, 116] width 1071 height 18
drag, startPoint x: 352, startPoint y: 117, endPoint x: 311, endPoint y: 117, distance: 41.2
click at [311, 117] on p "🔥 PR12331: [PERSON_NAME] - 2680226623 Vac Lifter Kickstands" at bounding box center [612, 116] width 1071 height 18
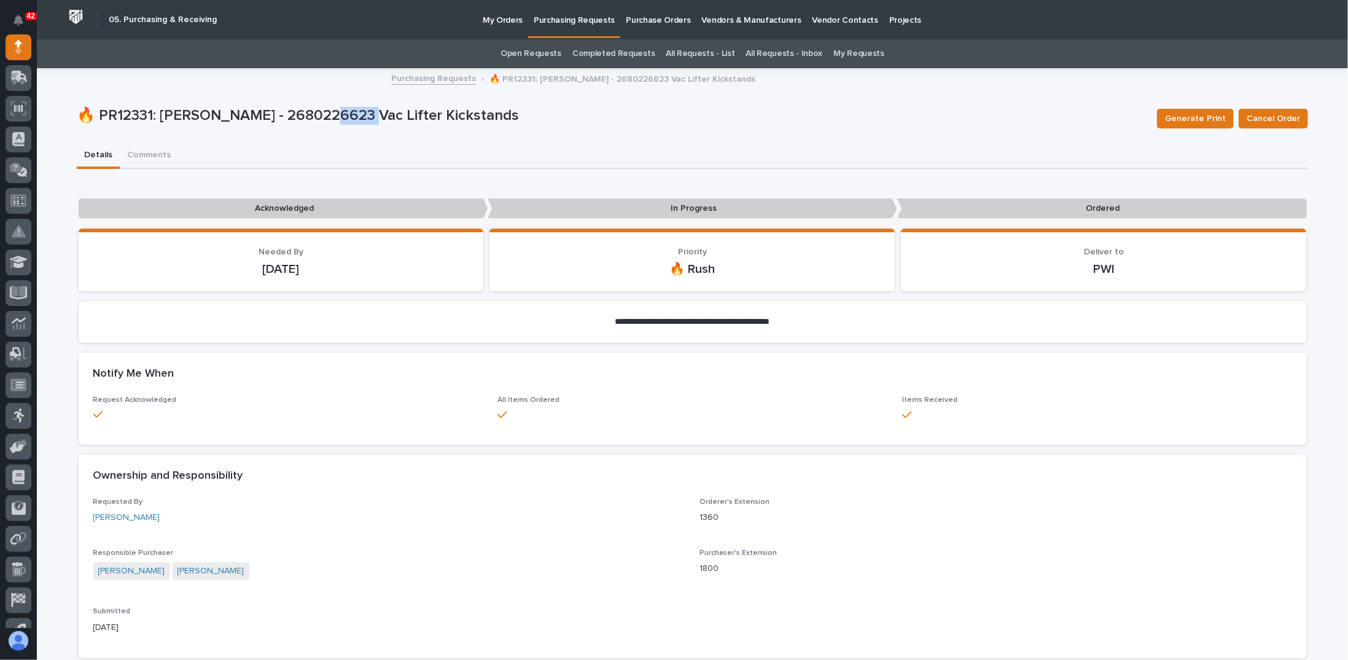
click at [311, 117] on p "🔥 PR12331: [PERSON_NAME] - 2680226623 Vac Lifter Kickstands" at bounding box center [612, 116] width 1071 height 18
drag, startPoint x: 311, startPoint y: 117, endPoint x: 356, endPoint y: 115, distance: 45.5
click at [356, 115] on p "🔥 PR12331: [PERSON_NAME] - 2680226623 Vac Lifter Kickstands" at bounding box center [612, 116] width 1071 height 18
drag, startPoint x: 353, startPoint y: 116, endPoint x: 313, endPoint y: 119, distance: 40.0
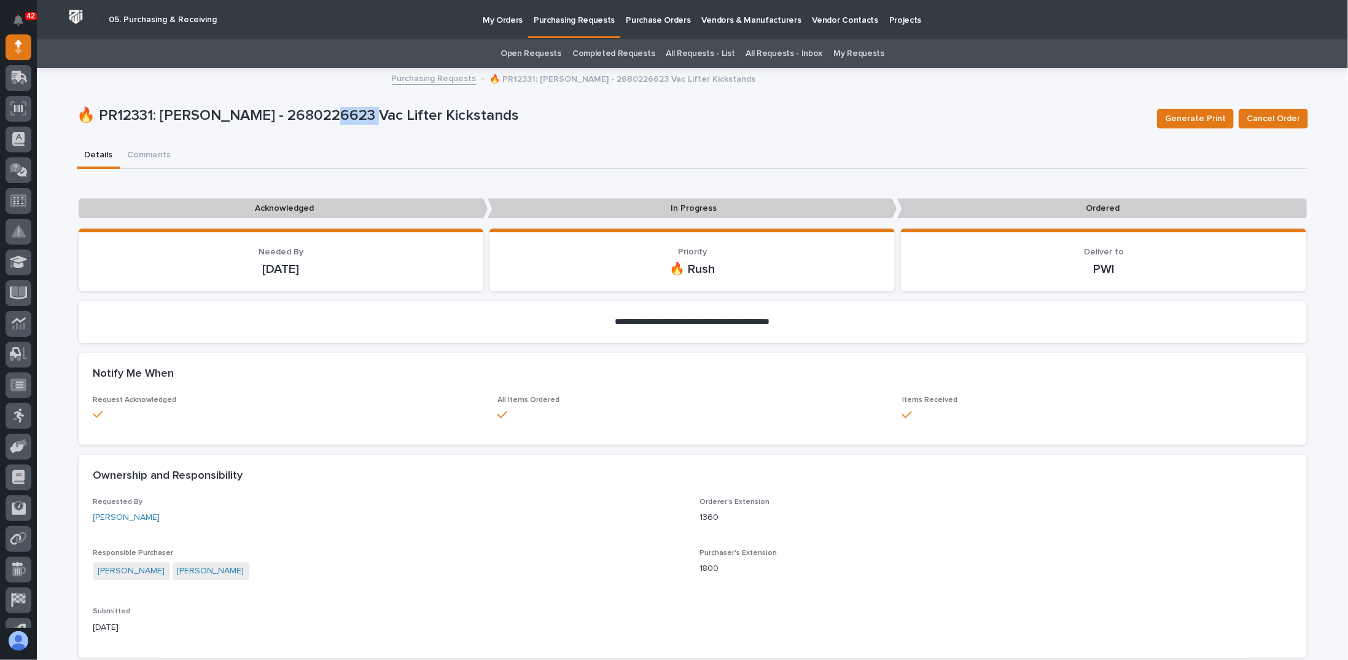
click at [313, 119] on p "🔥 PR12331: [PERSON_NAME] - 2680226623 Vac Lifter Kickstands" at bounding box center [612, 116] width 1071 height 18
drag, startPoint x: 312, startPoint y: 118, endPoint x: 268, endPoint y: 118, distance: 44.2
click at [268, 118] on p "🔥 PR12331: [PERSON_NAME] - 2680226623 Vac Lifter Kickstands" at bounding box center [612, 116] width 1071 height 18
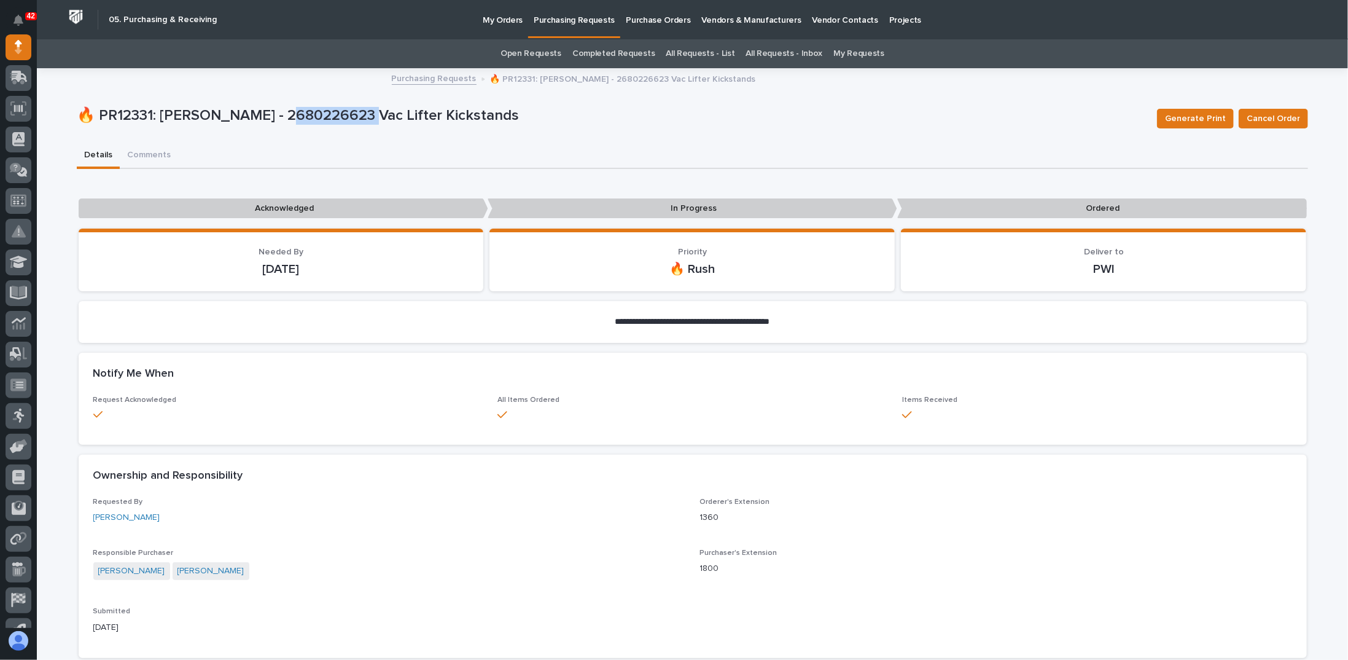
drag, startPoint x: 268, startPoint y: 118, endPoint x: 313, endPoint y: 115, distance: 44.9
click at [315, 115] on p "🔥 PR12331: [PERSON_NAME] - 2680226623 Vac Lifter Kickstands" at bounding box center [612, 116] width 1071 height 18
click at [313, 115] on p "🔥 PR12331: [PERSON_NAME] - 2680226623 Vac Lifter Kickstands" at bounding box center [612, 116] width 1071 height 18
drag, startPoint x: 310, startPoint y: 115, endPoint x: 268, endPoint y: 116, distance: 41.2
click at [268, 116] on p "🔥 PR12331: [PERSON_NAME] - 2680226623 Vac Lifter Kickstands" at bounding box center [612, 116] width 1071 height 18
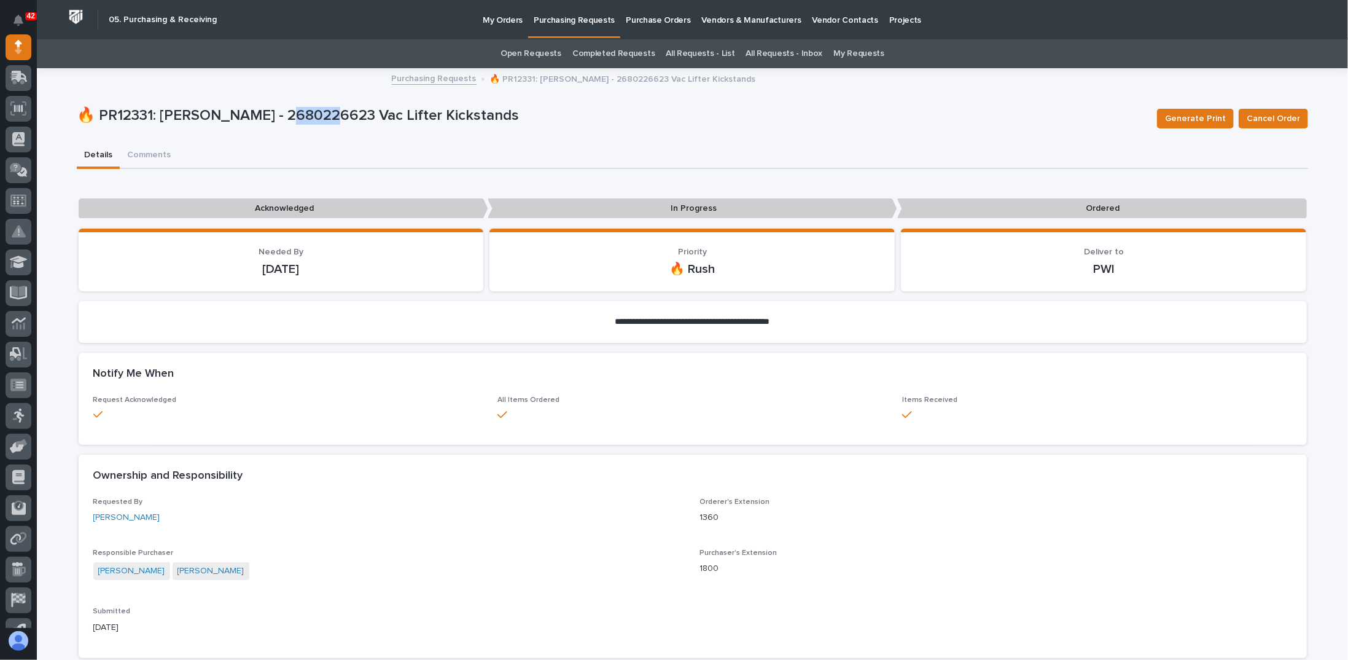
click at [268, 116] on p "🔥 PR12331: [PERSON_NAME] - 2680226623 Vac Lifter Kickstands" at bounding box center [612, 116] width 1071 height 18
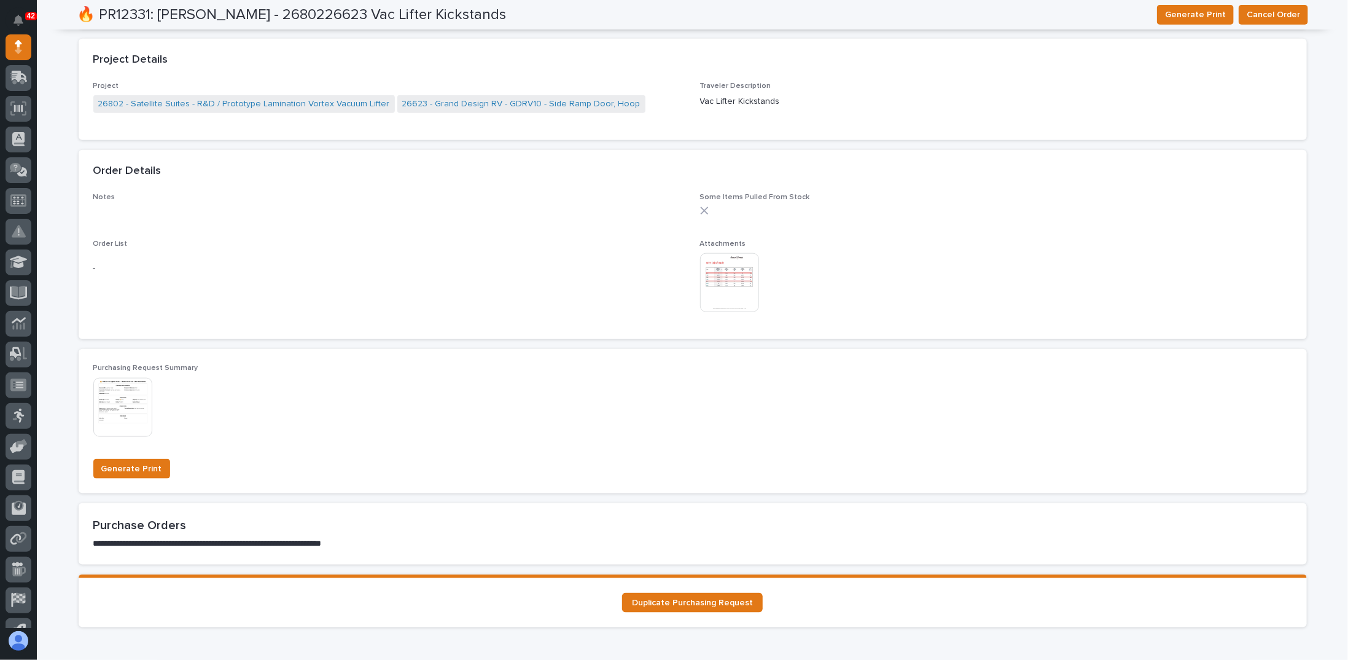
scroll to position [856, 0]
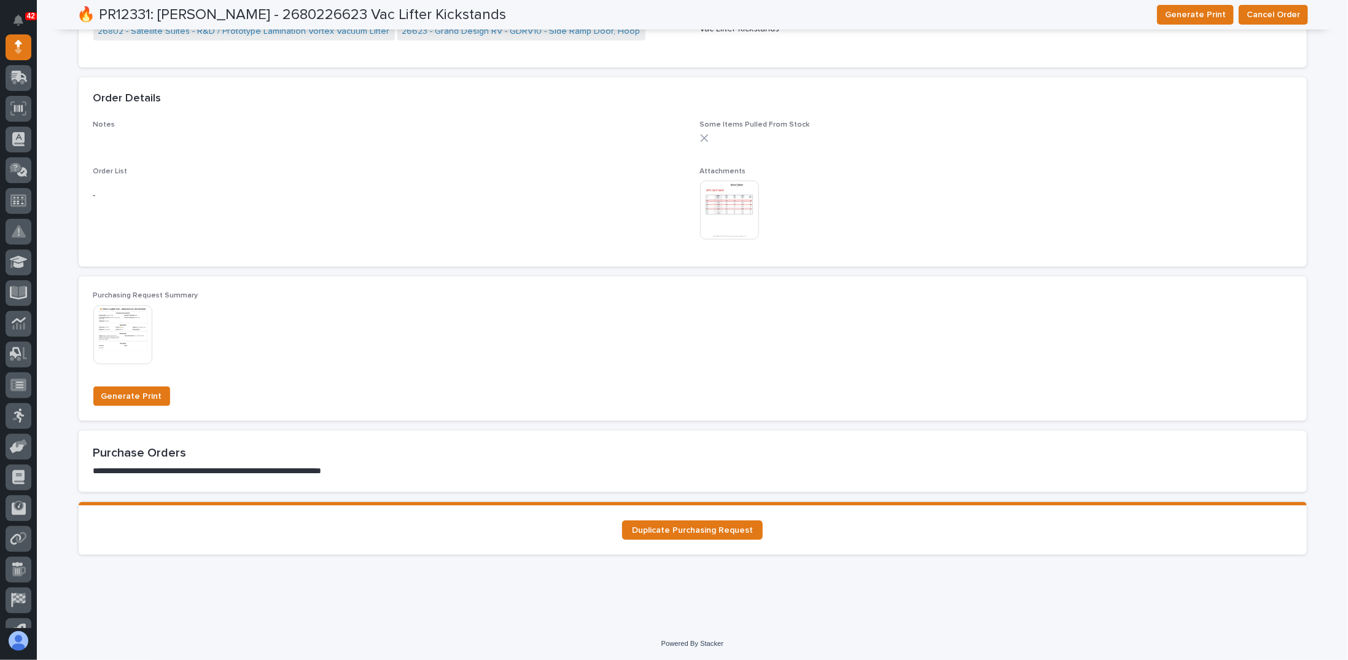
click at [130, 329] on img at bounding box center [122, 334] width 59 height 59
